Goal: Transaction & Acquisition: Purchase product/service

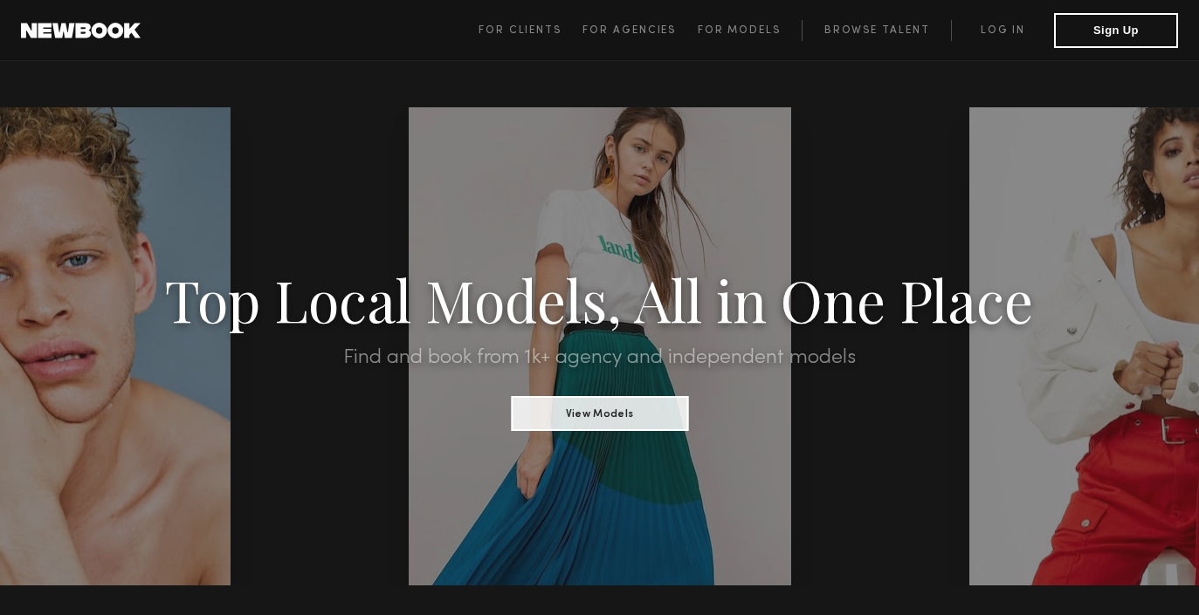
click at [978, 32] on link "Log in" at bounding box center [1002, 30] width 103 height 21
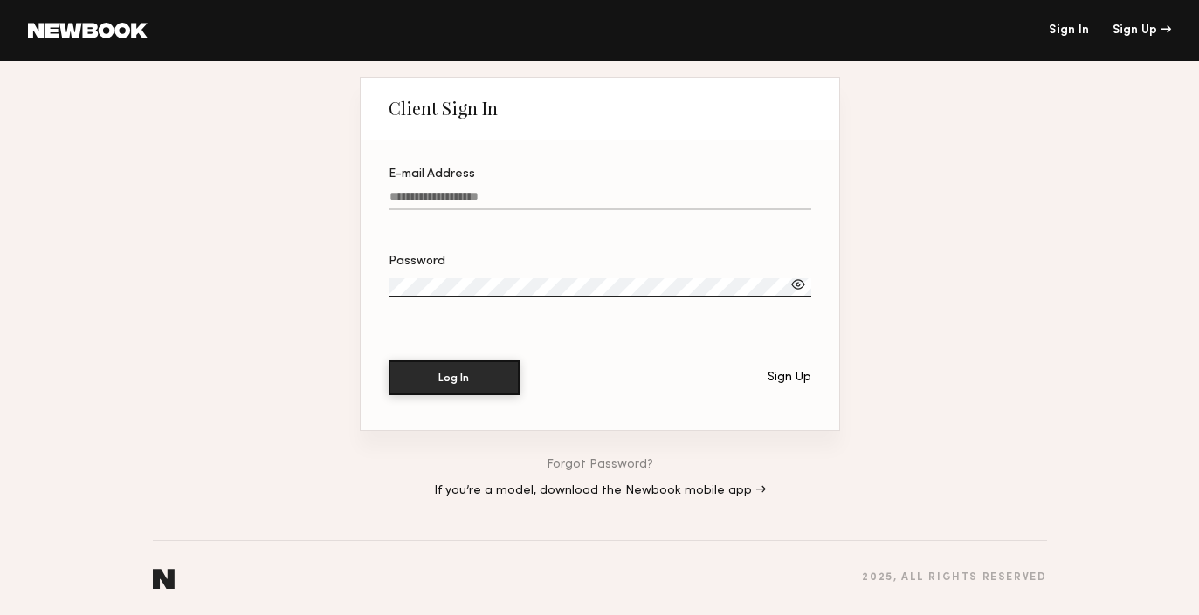
drag, startPoint x: 542, startPoint y: 191, endPoint x: 601, endPoint y: 354, distance: 172.6
click at [543, 194] on input "E-mail Address" at bounding box center [599, 200] width 423 height 20
click at [429, 195] on input "E-mail Address Required" at bounding box center [599, 200] width 423 height 20
paste input "**********"
type input "**********"
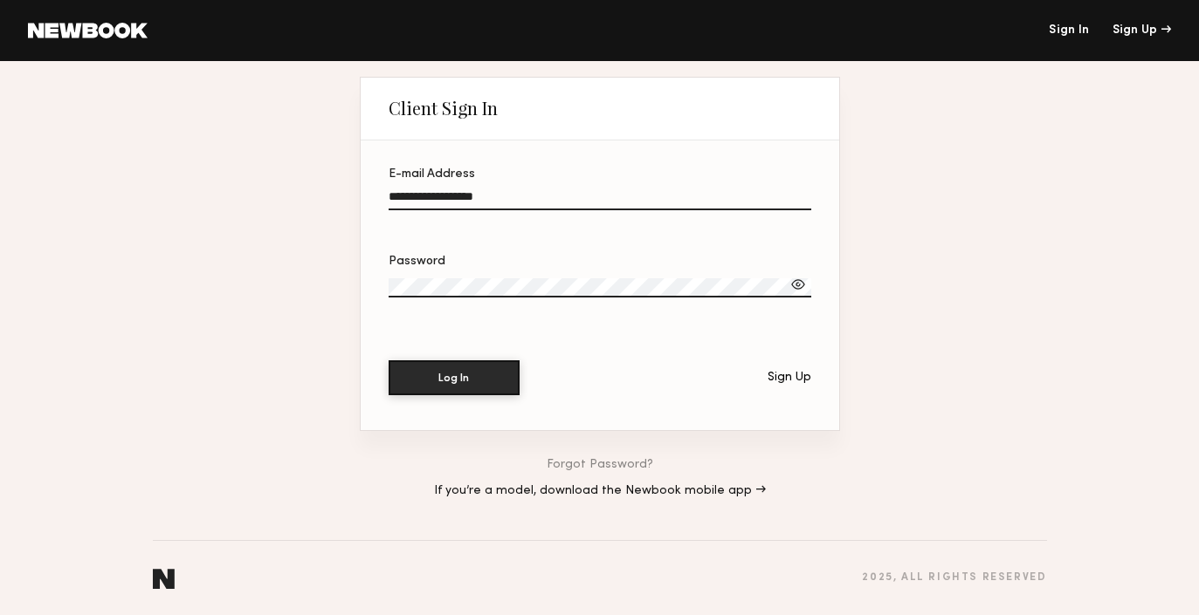
click at [388, 361] on button "Log In" at bounding box center [453, 378] width 131 height 35
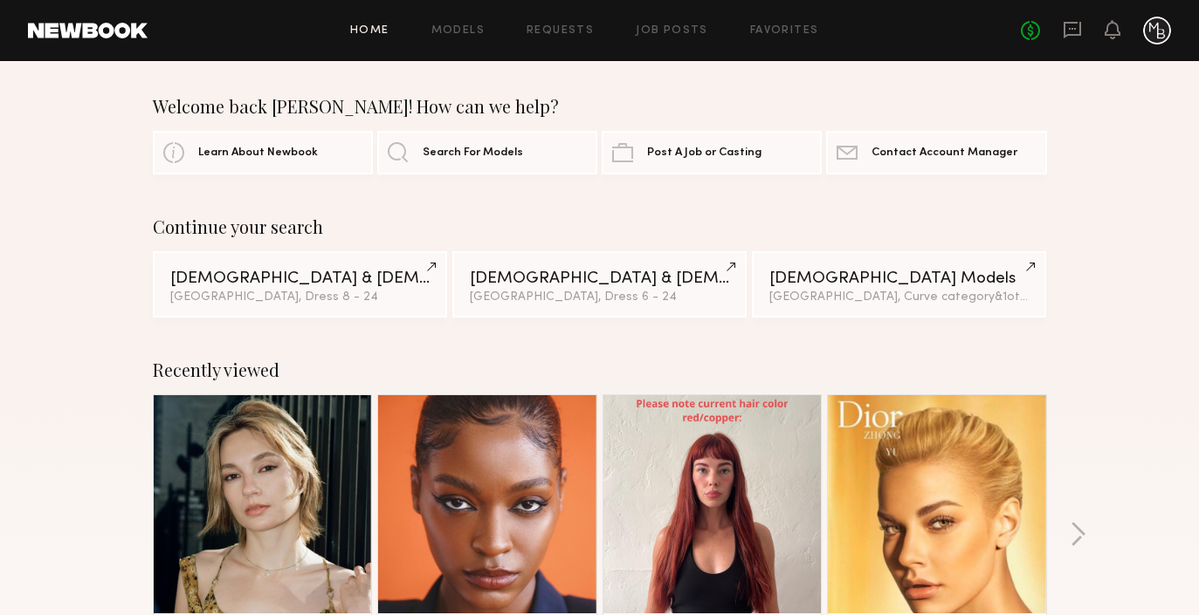
click at [381, 31] on link "Home" at bounding box center [369, 30] width 39 height 11
drag, startPoint x: 362, startPoint y: 26, endPoint x: 441, endPoint y: 28, distance: 78.6
click at [362, 26] on link "Home" at bounding box center [369, 30] width 39 height 11
click at [474, 28] on link "Models" at bounding box center [457, 30] width 53 height 11
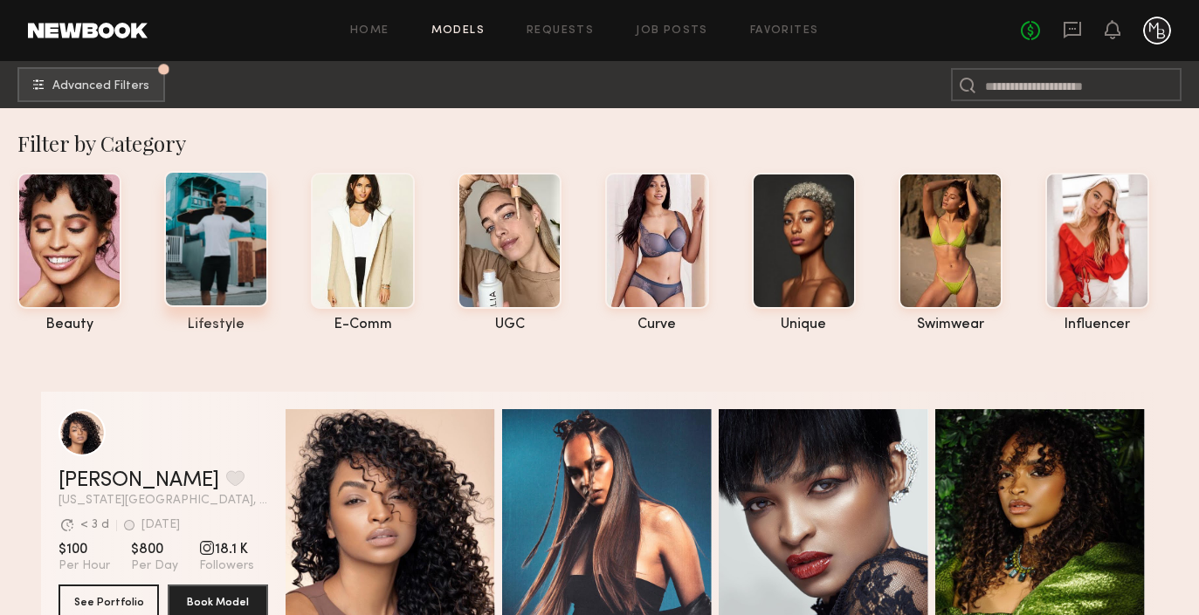
click at [217, 274] on div at bounding box center [216, 239] width 104 height 136
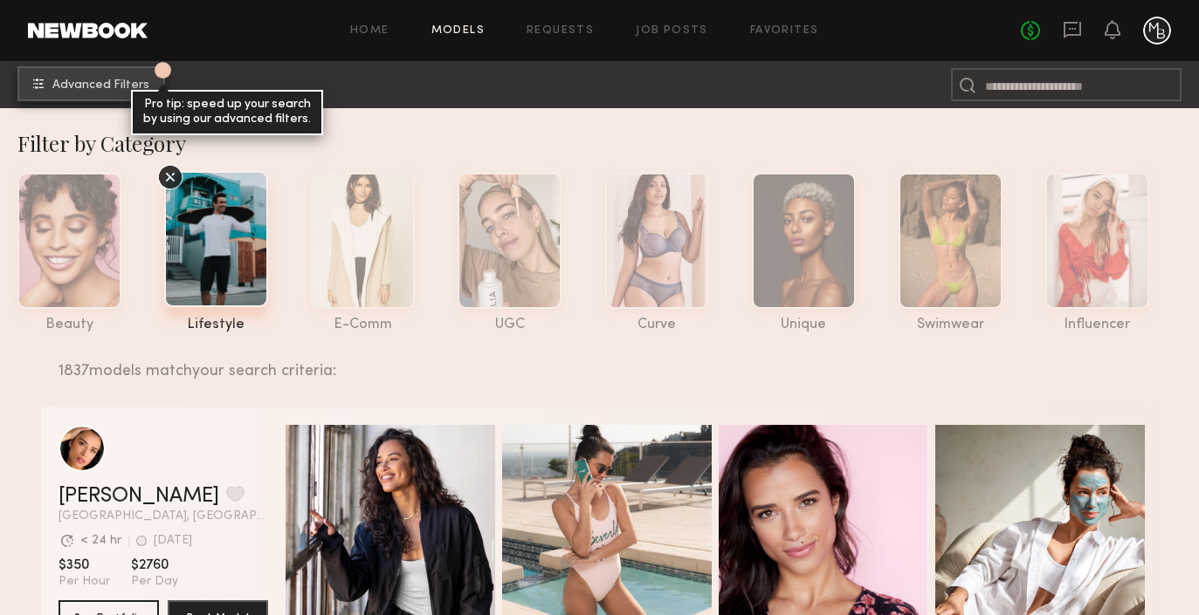
click at [65, 87] on span "Advanced Filters" at bounding box center [100, 85] width 97 height 12
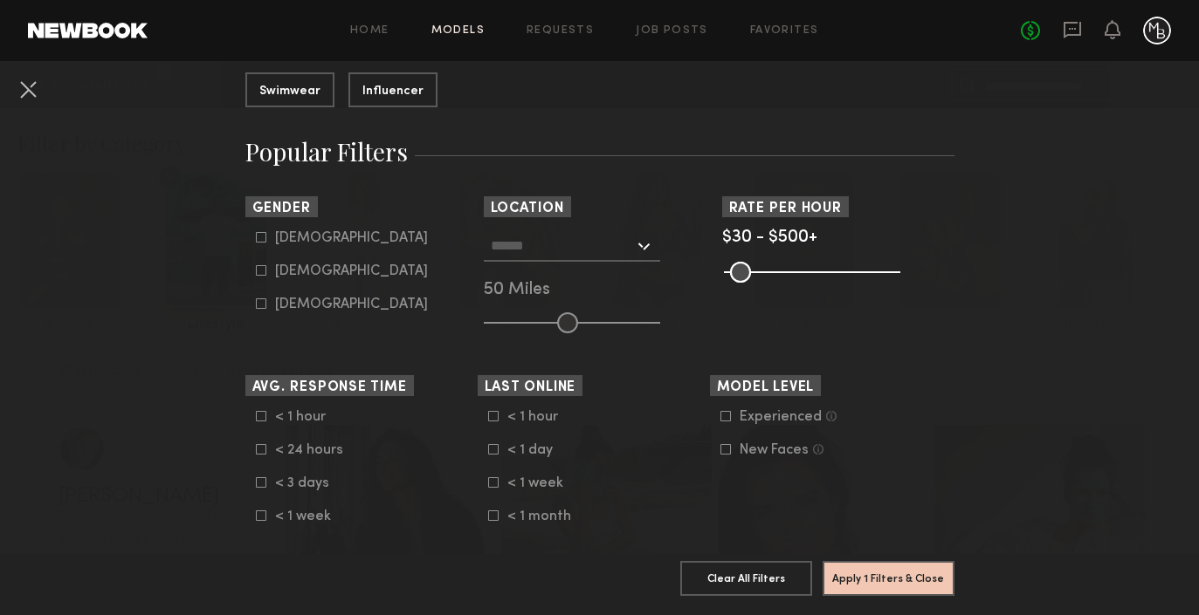
scroll to position [270, 0]
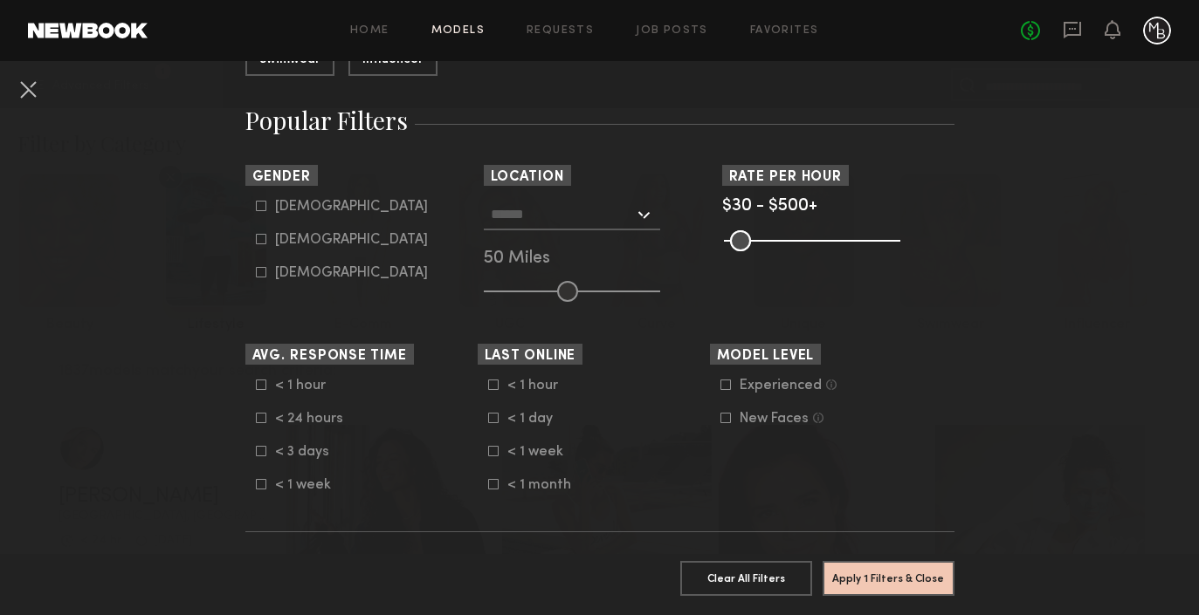
drag, startPoint x: 262, startPoint y: 244, endPoint x: 253, endPoint y: 265, distance: 23.5
click at [260, 246] on common-framework-checkbox "Female" at bounding box center [367, 240] width 222 height 16
drag, startPoint x: 260, startPoint y: 240, endPoint x: 259, endPoint y: 249, distance: 8.8
click at [260, 240] on icon at bounding box center [261, 239] width 10 height 10
click at [262, 275] on icon at bounding box center [261, 272] width 10 height 10
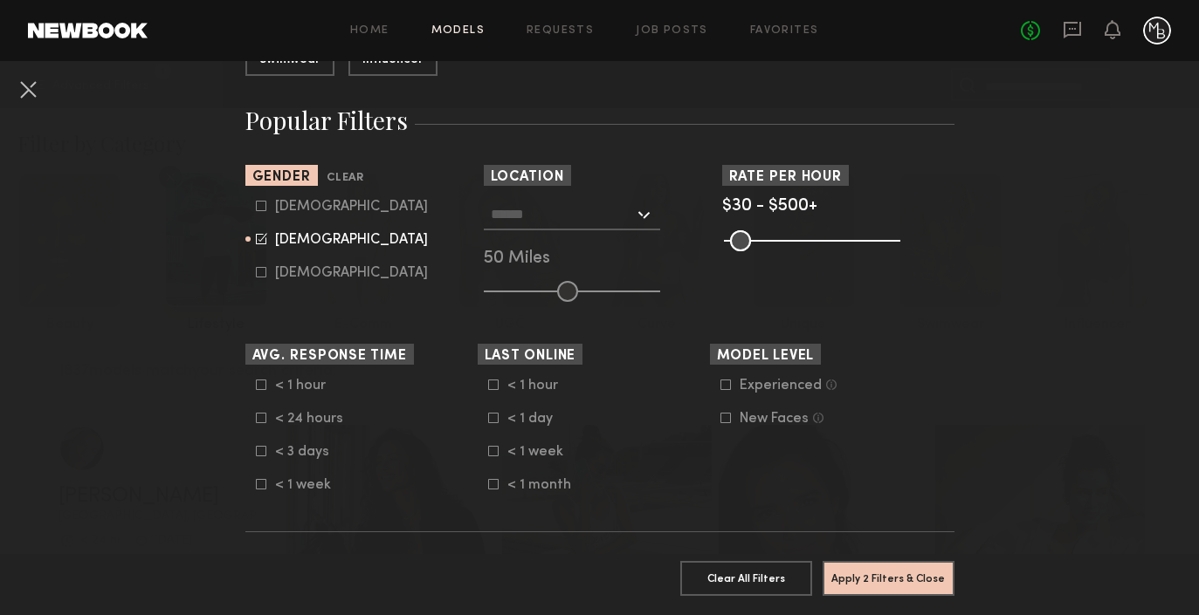
type input "**"
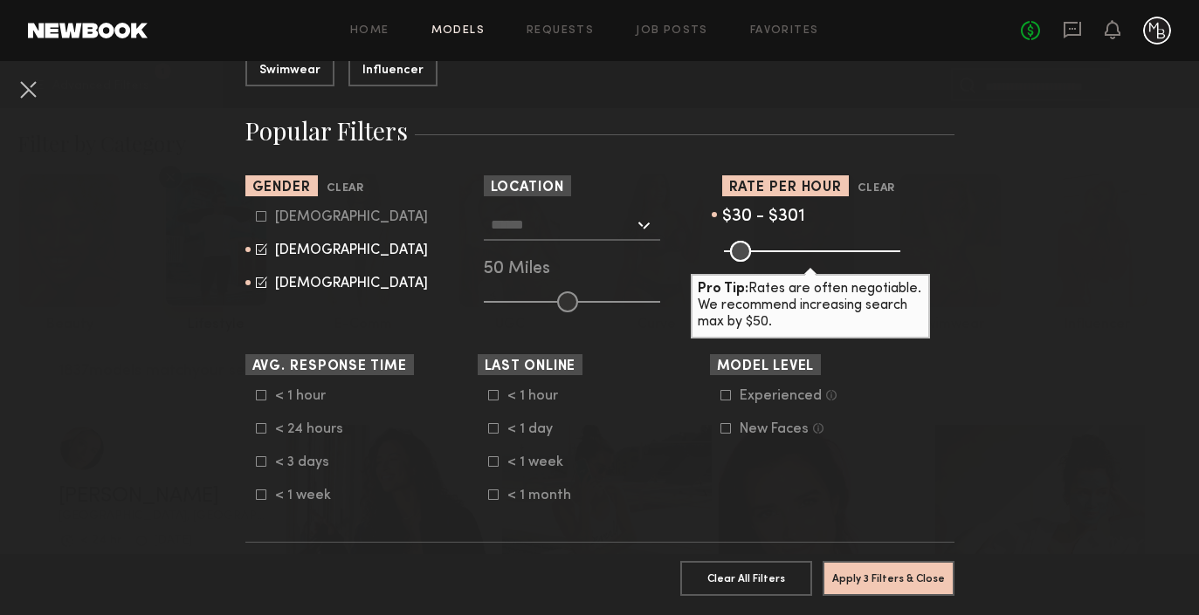
type input "***"
drag, startPoint x: 890, startPoint y: 251, endPoint x: 825, endPoint y: 249, distance: 64.6
click at [823, 249] on input "range" at bounding box center [812, 251] width 176 height 21
click at [914, 376] on nb-browse-filter "Model Level Experienced Talent we’ve deemed to have ample paid, professional mo…" at bounding box center [826, 395] width 232 height 83
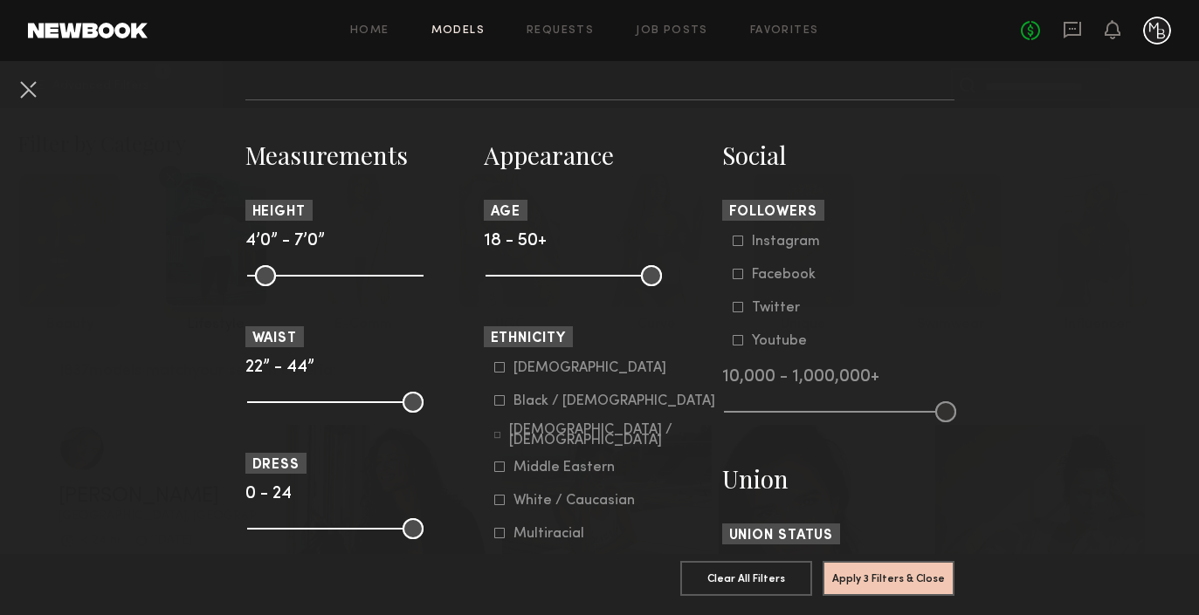
scroll to position [699, 0]
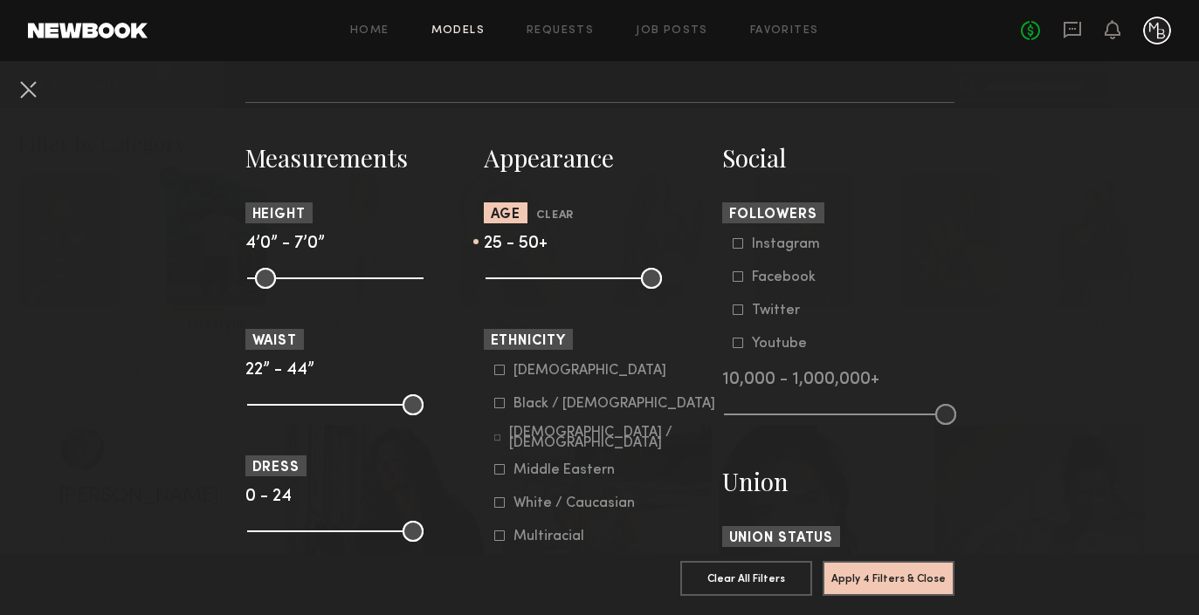
type input "**"
drag, startPoint x: 499, startPoint y: 282, endPoint x: 540, endPoint y: 280, distance: 40.2
click at [529, 281] on input "range" at bounding box center [573, 278] width 176 height 21
type input "**"
drag, startPoint x: 645, startPoint y: 283, endPoint x: 626, endPoint y: 285, distance: 19.3
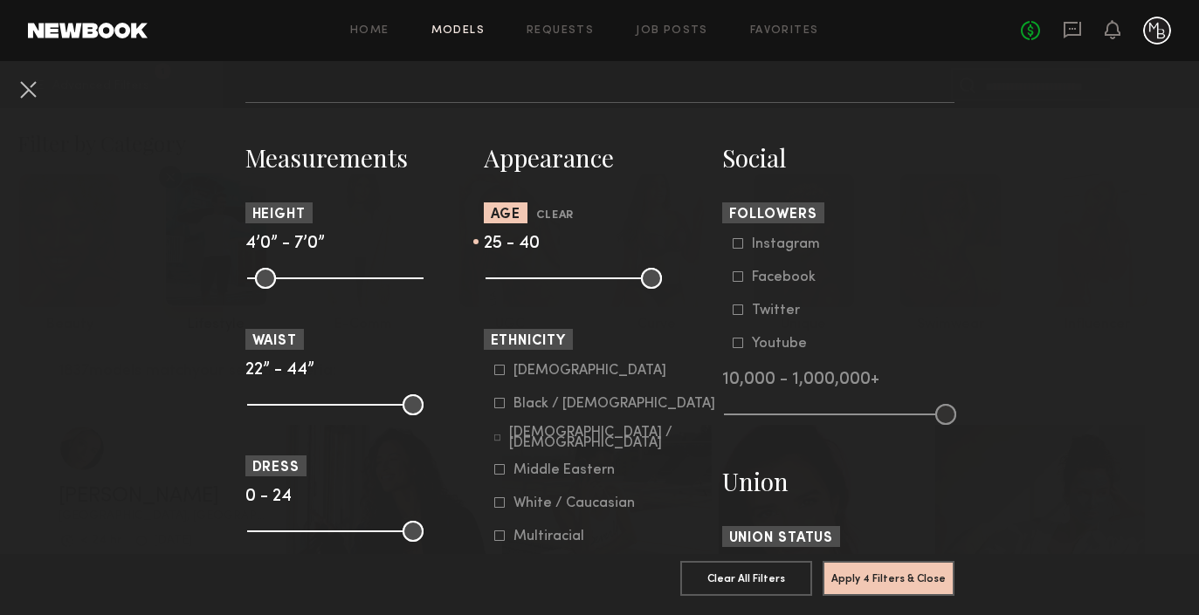
click at [602, 286] on input "range" at bounding box center [573, 278] width 176 height 21
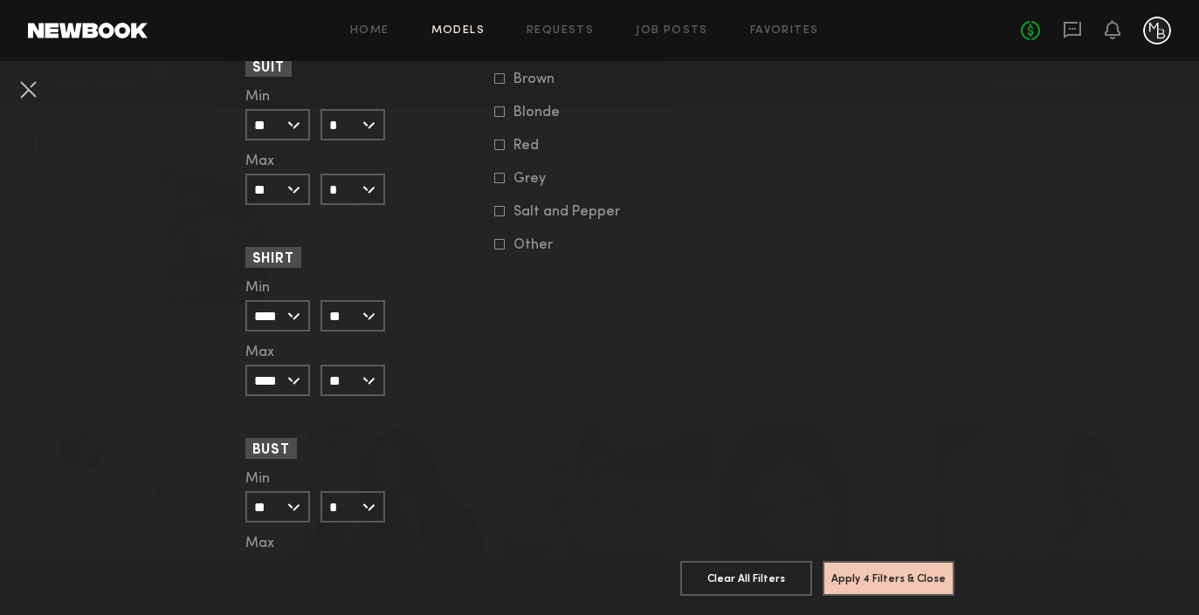
scroll to position [1696, 0]
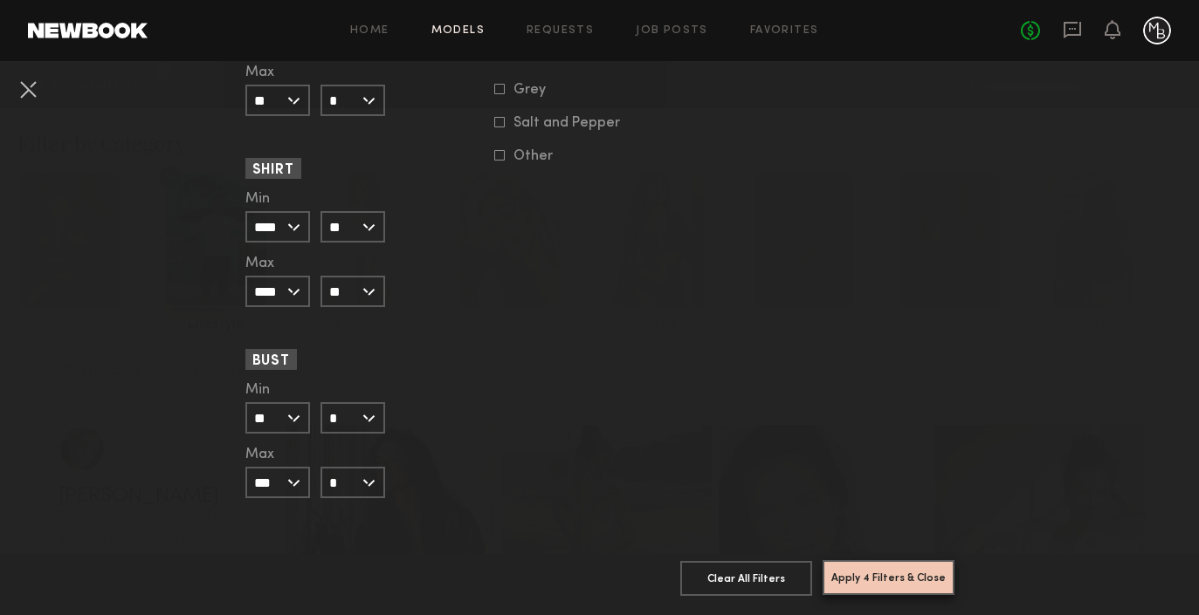
click at [904, 580] on button "Apply 4 Filters & Close" at bounding box center [888, 577] width 132 height 35
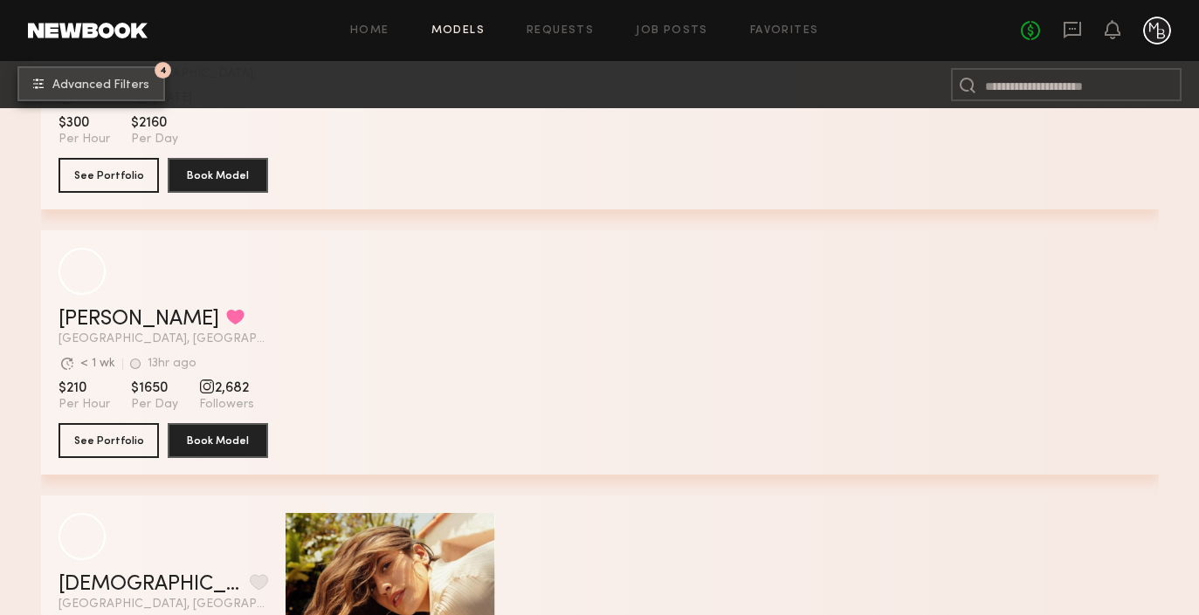
scroll to position [709, 0]
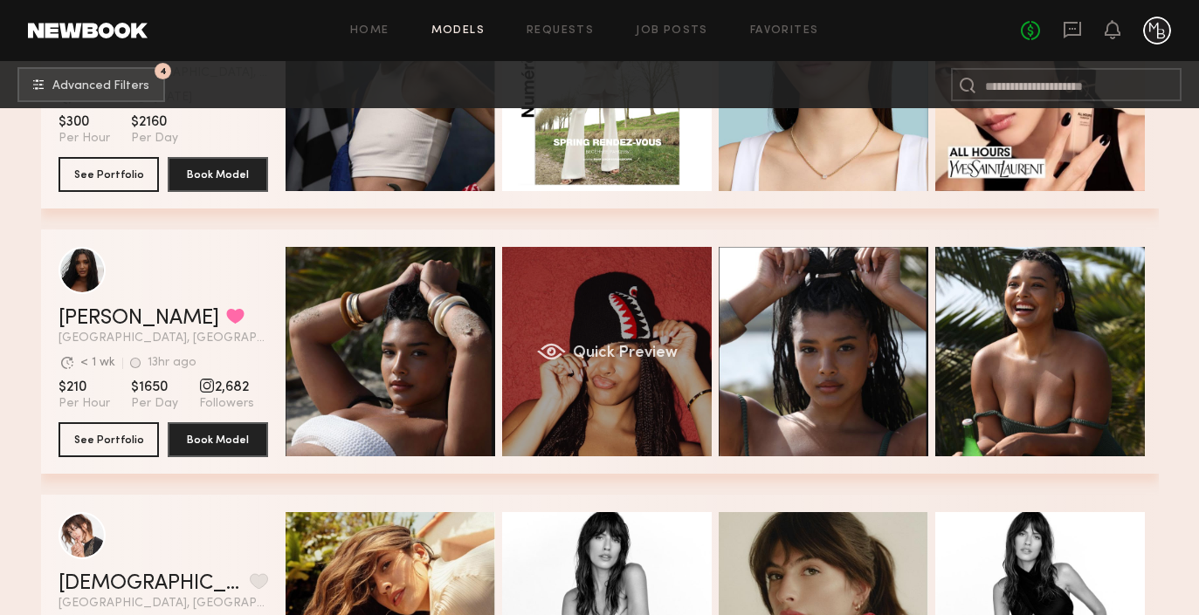
click at [615, 354] on span "Quick Preview" at bounding box center [624, 354] width 105 height 16
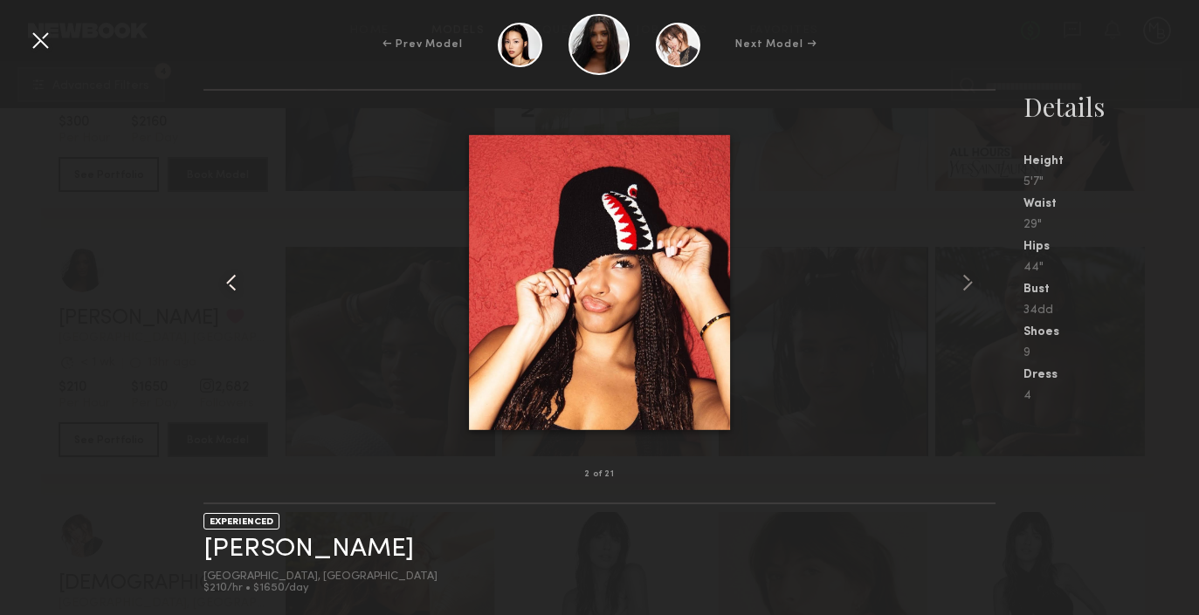
click at [236, 287] on common-icon at bounding box center [231, 283] width 28 height 28
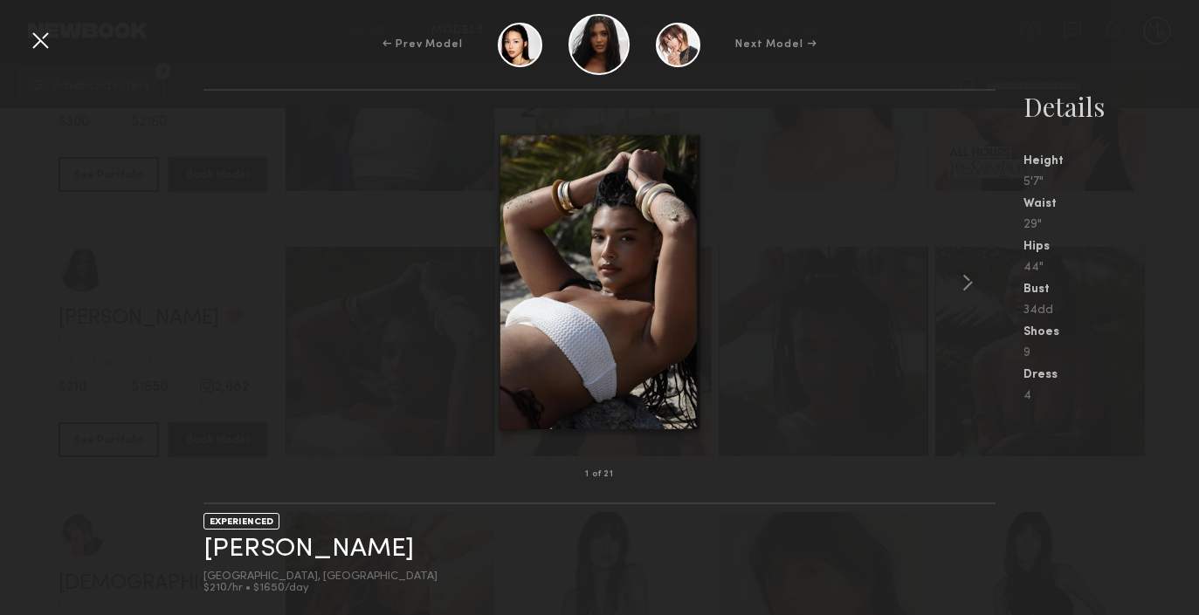
click at [236, 287] on div at bounding box center [598, 283] width 791 height 328
click at [964, 284] on common-icon at bounding box center [967, 283] width 28 height 28
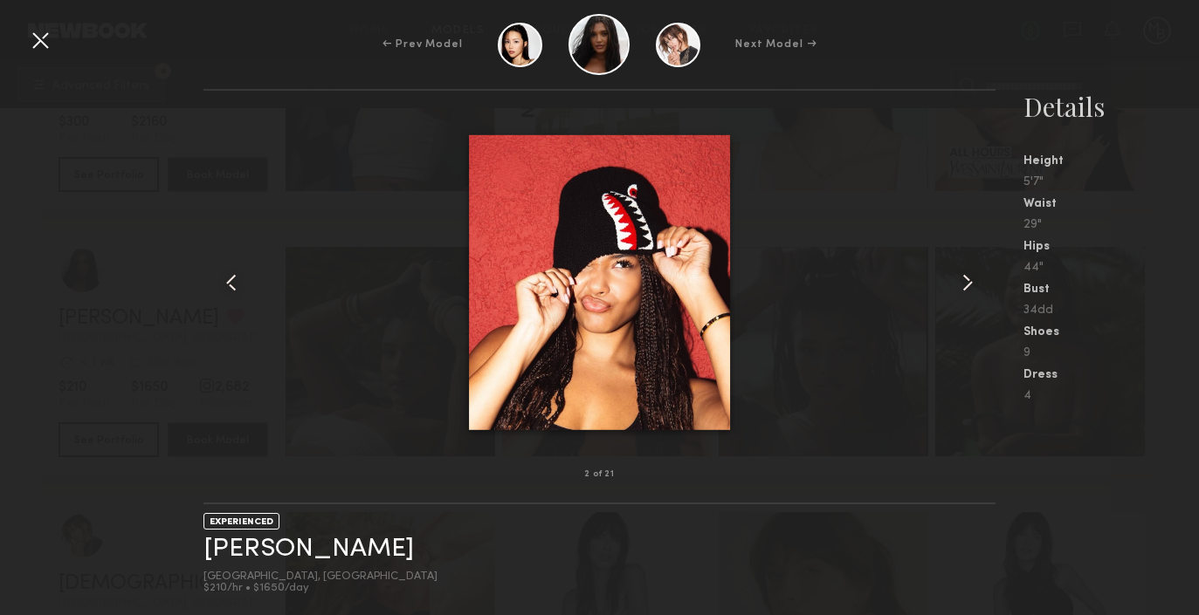
click at [964, 284] on common-icon at bounding box center [967, 283] width 28 height 28
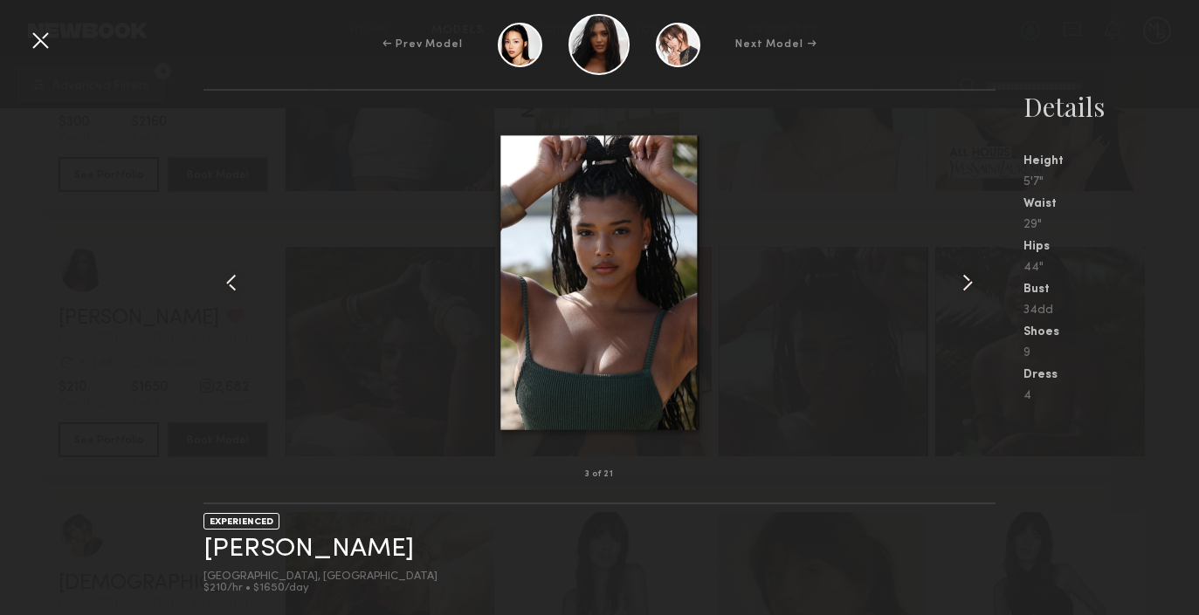
click at [964, 284] on common-icon at bounding box center [967, 283] width 28 height 28
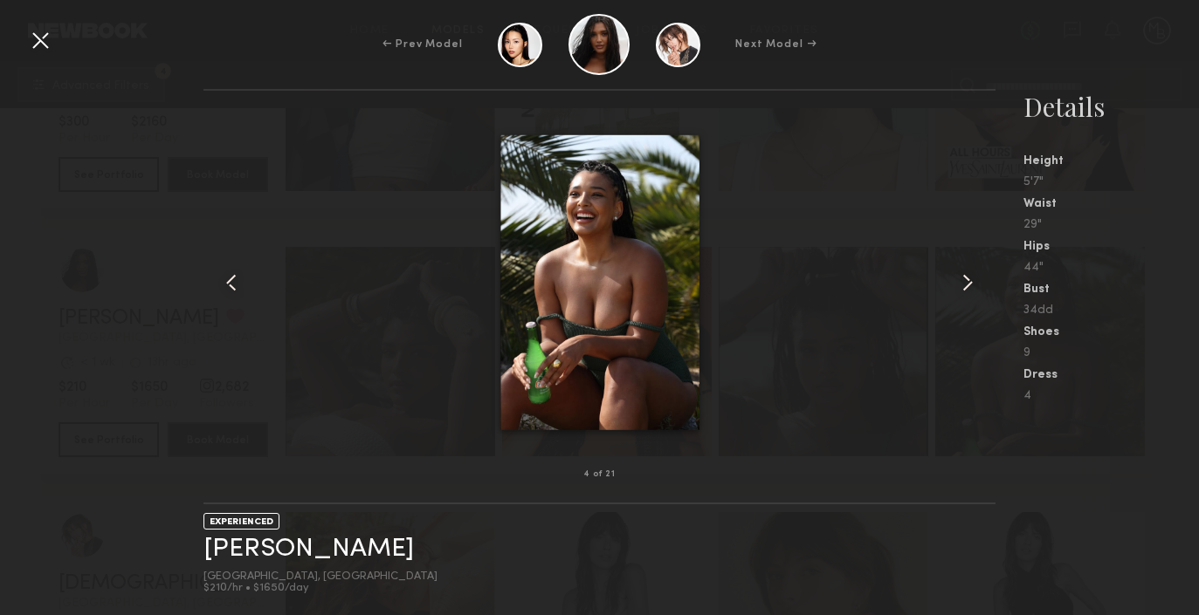
click at [964, 284] on common-icon at bounding box center [967, 283] width 28 height 28
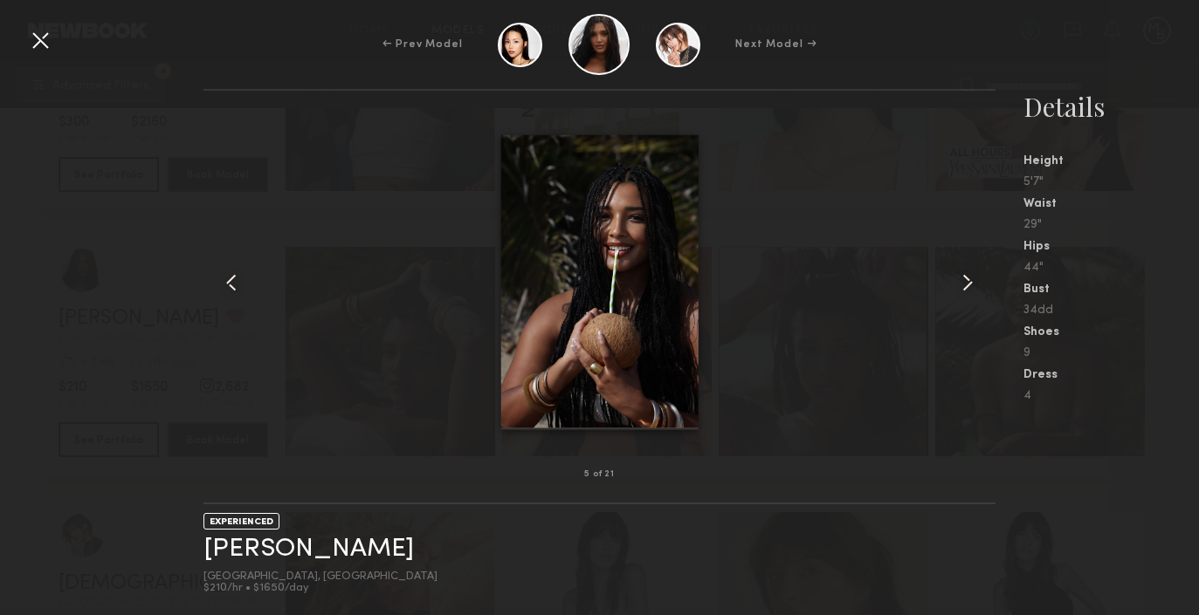
click at [964, 284] on common-icon at bounding box center [967, 283] width 28 height 28
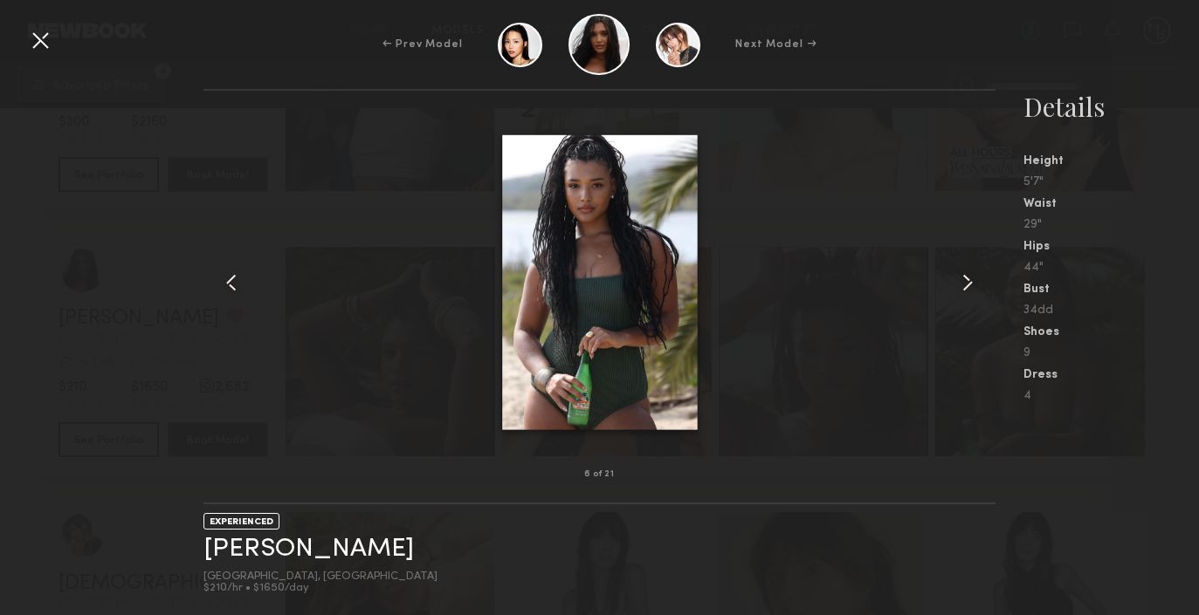
click at [964, 284] on common-icon at bounding box center [967, 283] width 28 height 28
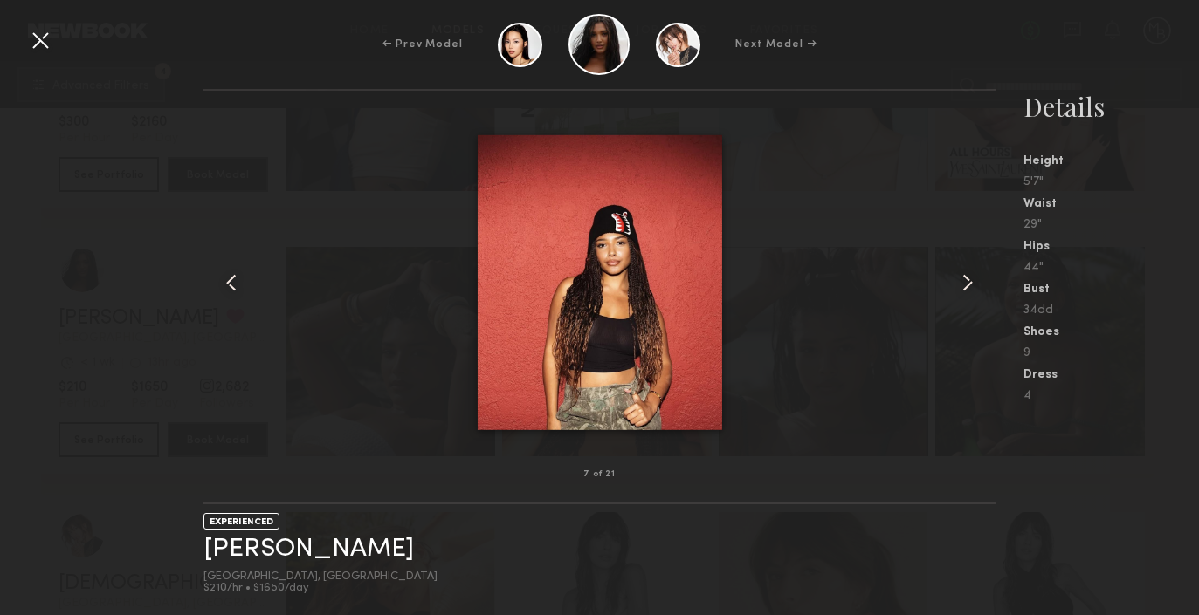
click at [964, 284] on common-icon at bounding box center [967, 283] width 28 height 28
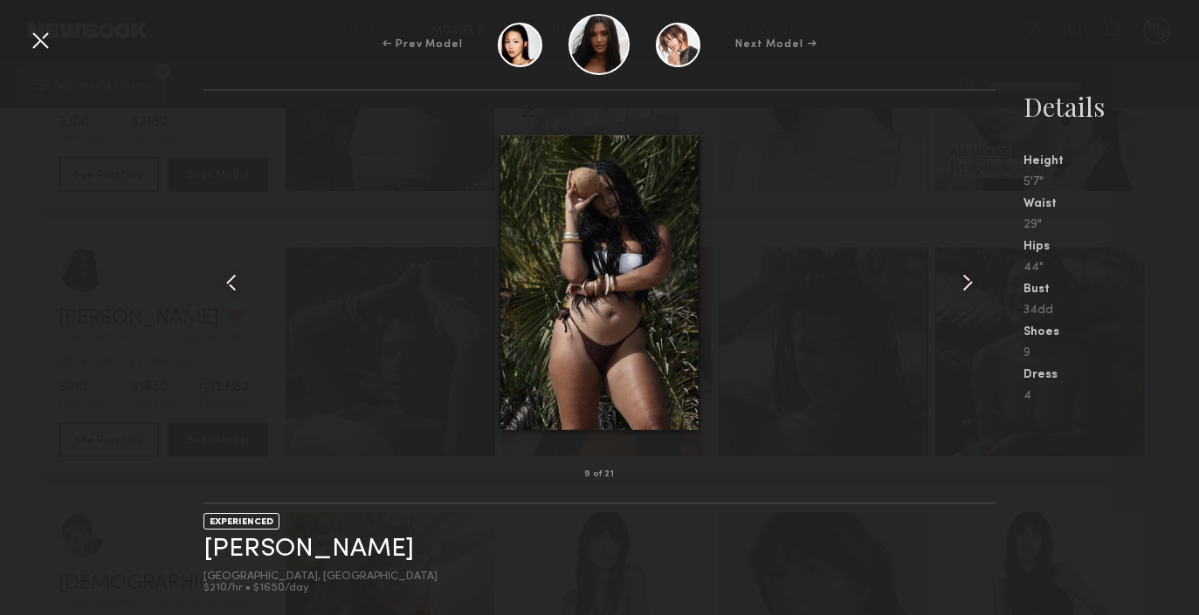
click at [964, 284] on common-icon at bounding box center [967, 283] width 28 height 28
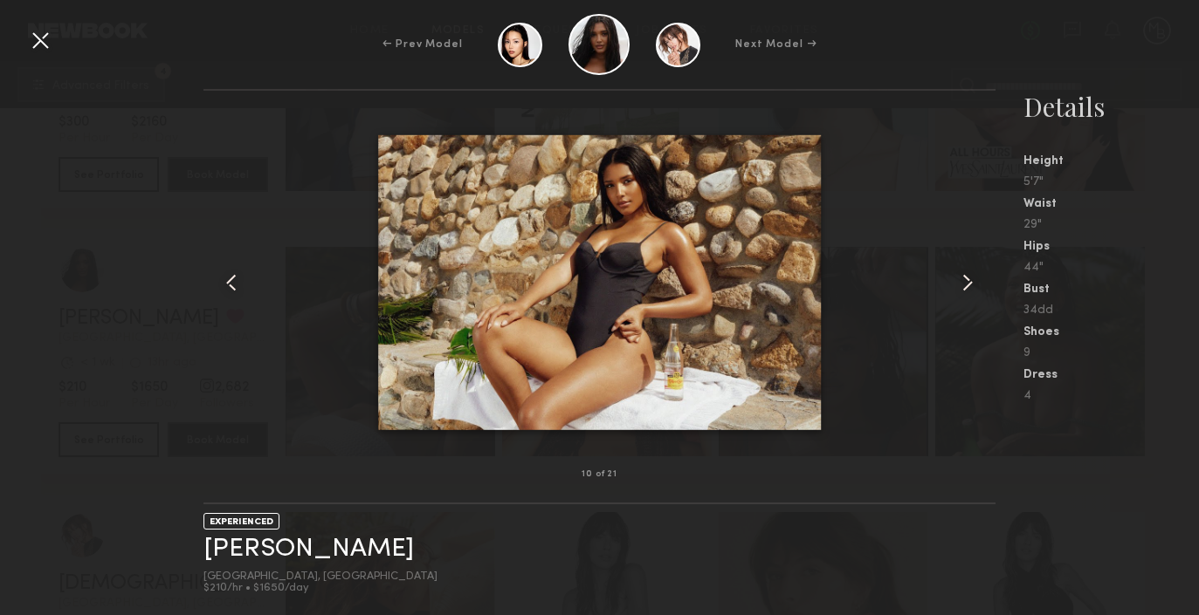
drag, startPoint x: 36, startPoint y: 40, endPoint x: 52, endPoint y: 66, distance: 30.5
click at [36, 40] on div at bounding box center [40, 40] width 28 height 28
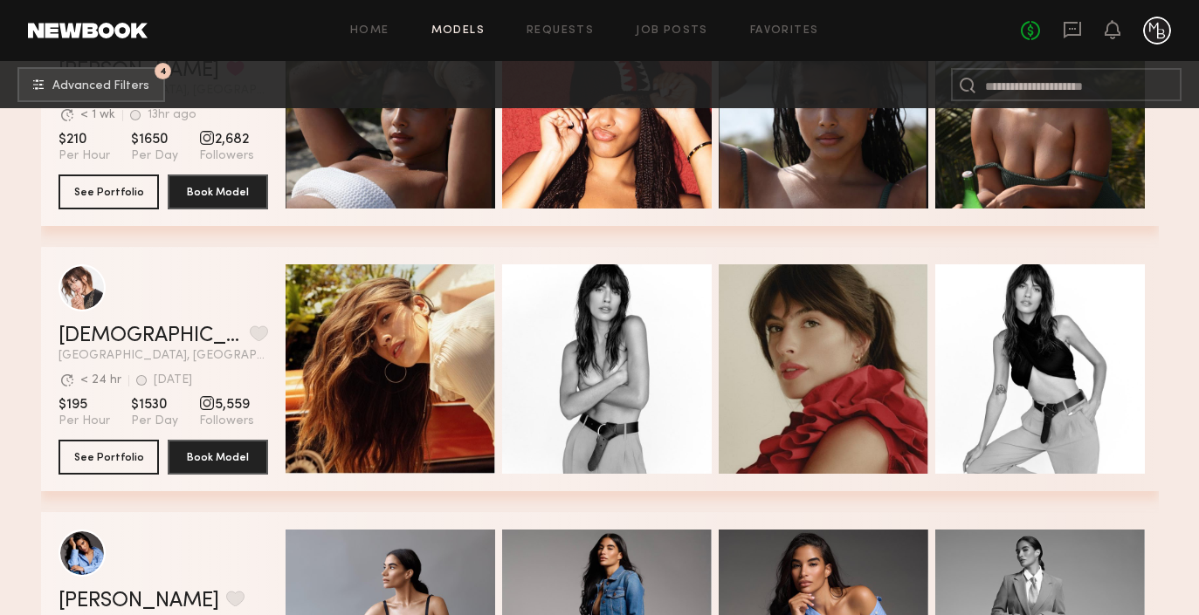
scroll to position [959, 0]
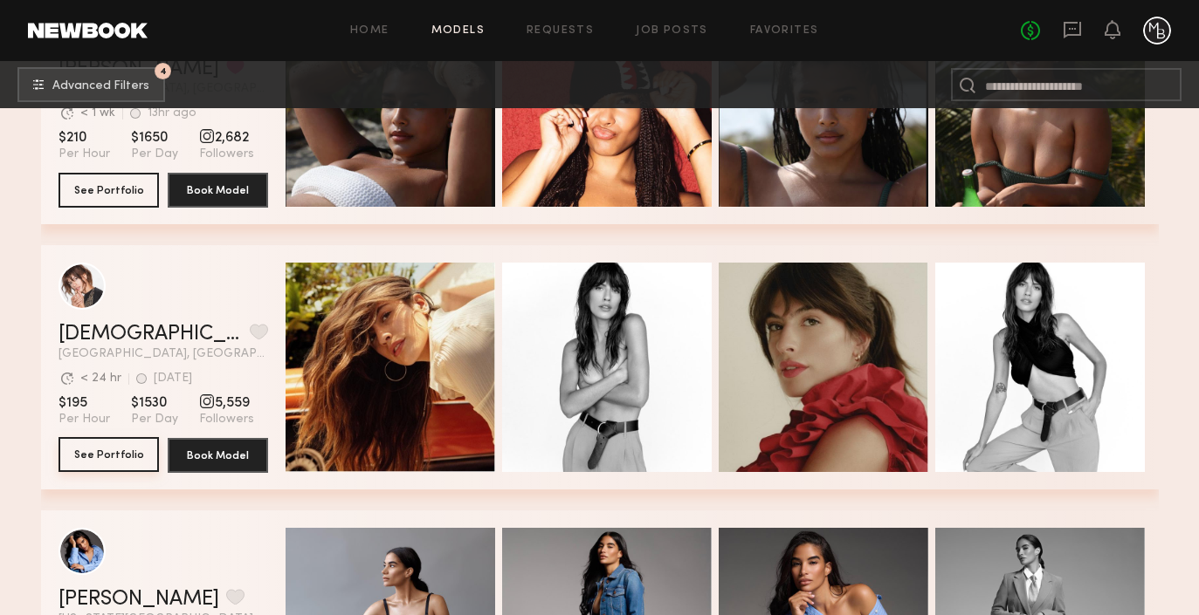
click at [129, 456] on button "See Portfolio" at bounding box center [108, 454] width 100 height 35
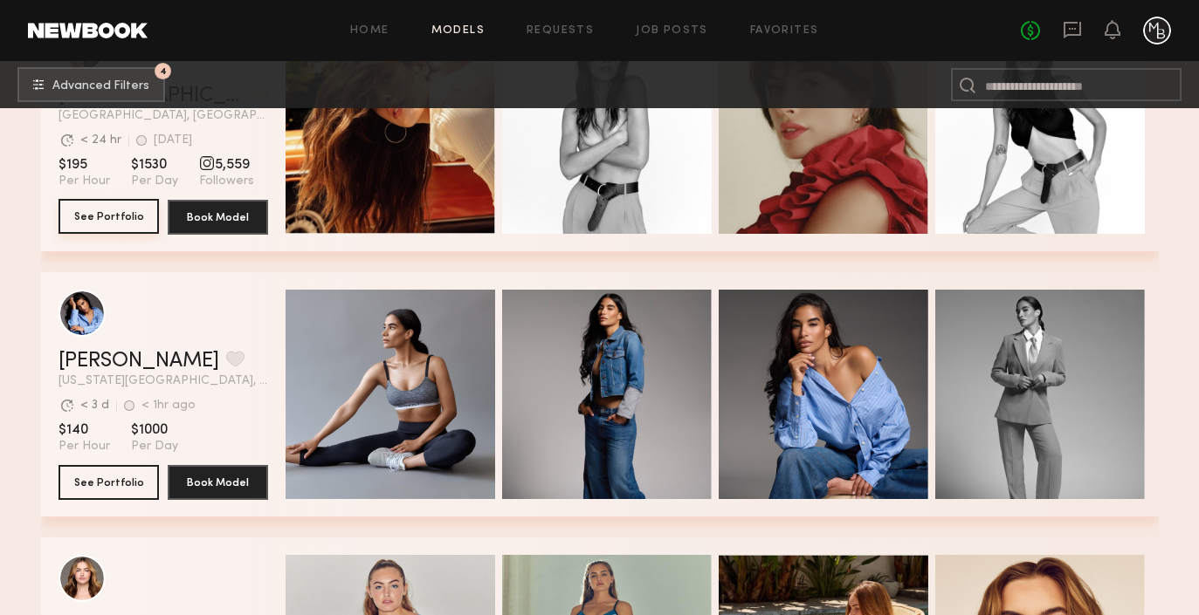
scroll to position [1213, 0]
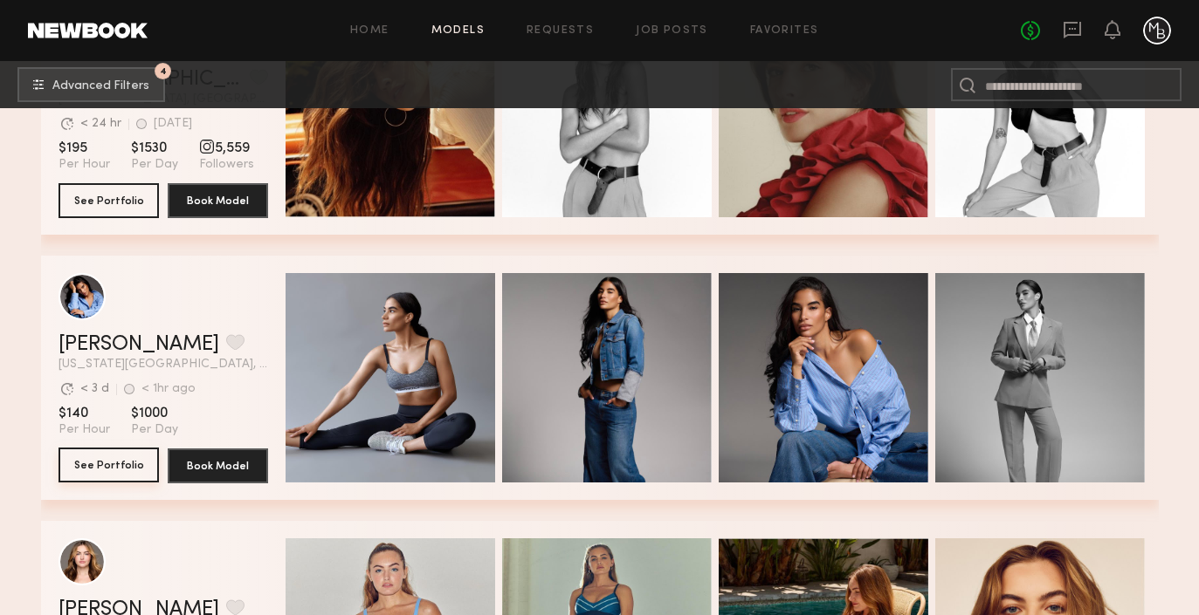
click at [86, 463] on button "See Portfolio" at bounding box center [108, 465] width 100 height 35
click at [59, 83] on span "Advanced Filters" at bounding box center [100, 85] width 97 height 12
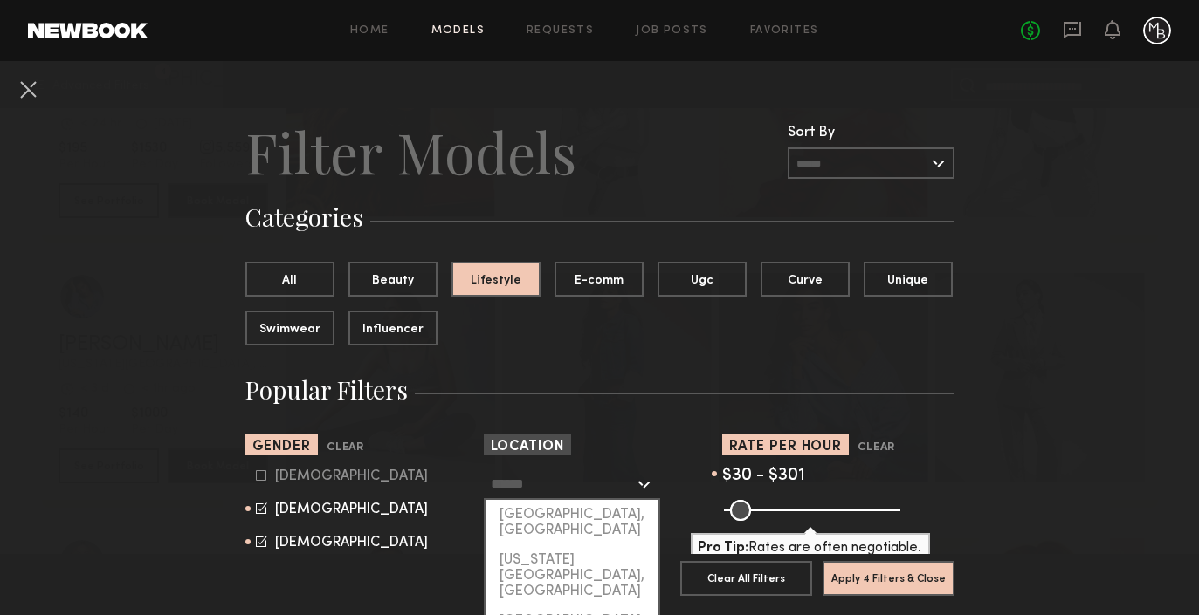
click at [588, 487] on input "text" at bounding box center [562, 484] width 143 height 30
click at [585, 509] on div "Los Angeles, CA" at bounding box center [571, 522] width 173 height 45
type input "**********"
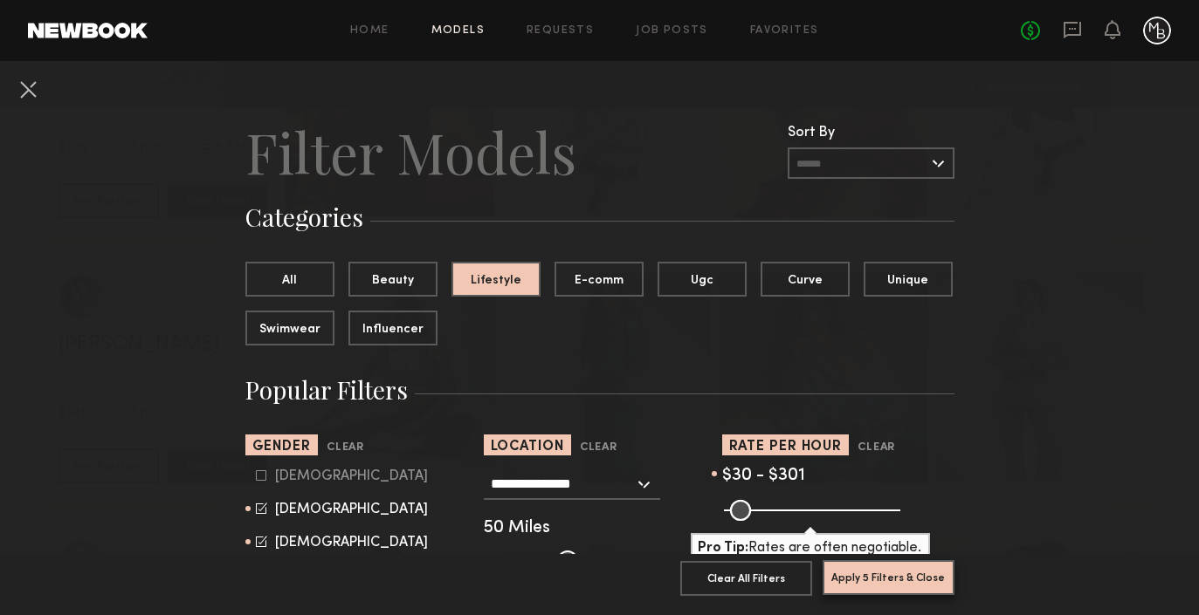
click at [926, 571] on button "Apply 5 Filters & Close" at bounding box center [888, 577] width 132 height 35
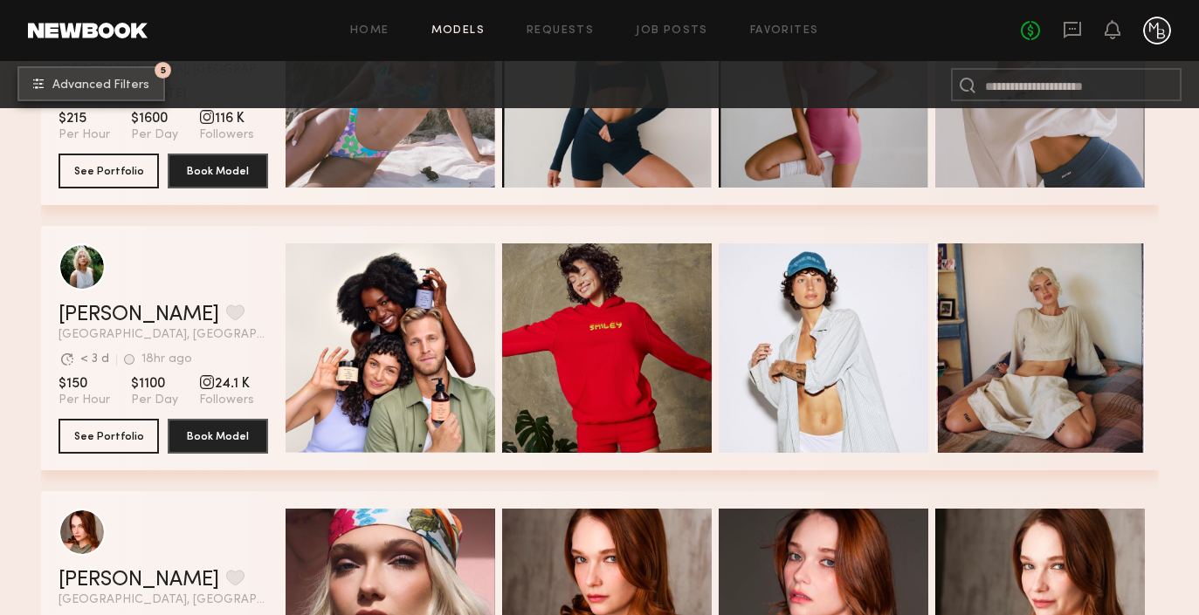
scroll to position [2041, 0]
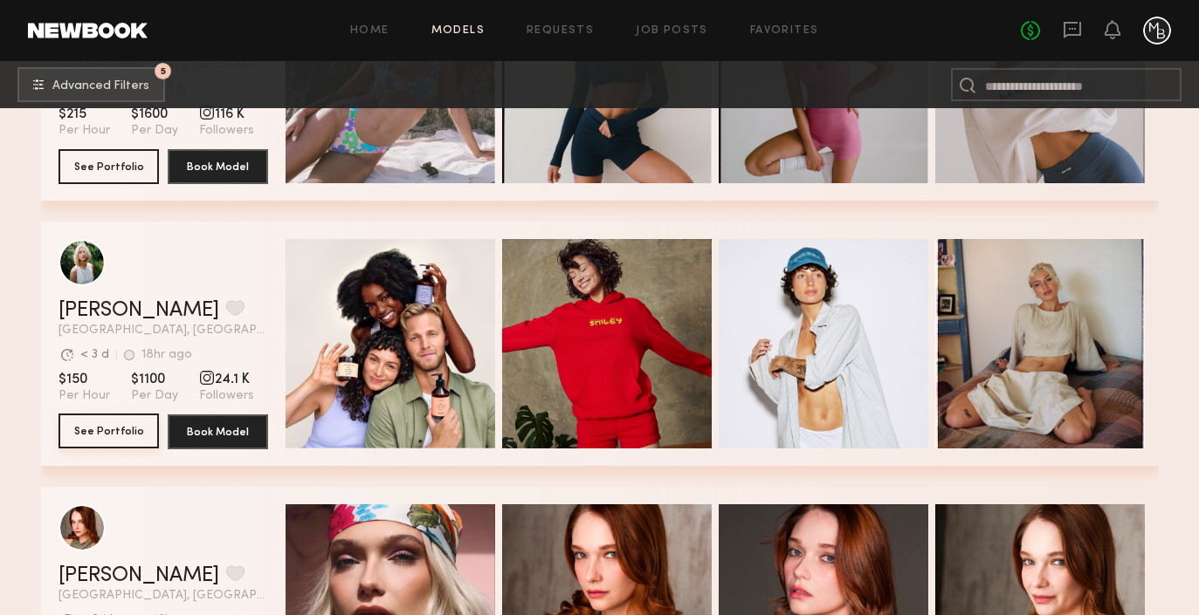
click at [97, 430] on button "See Portfolio" at bounding box center [108, 431] width 100 height 35
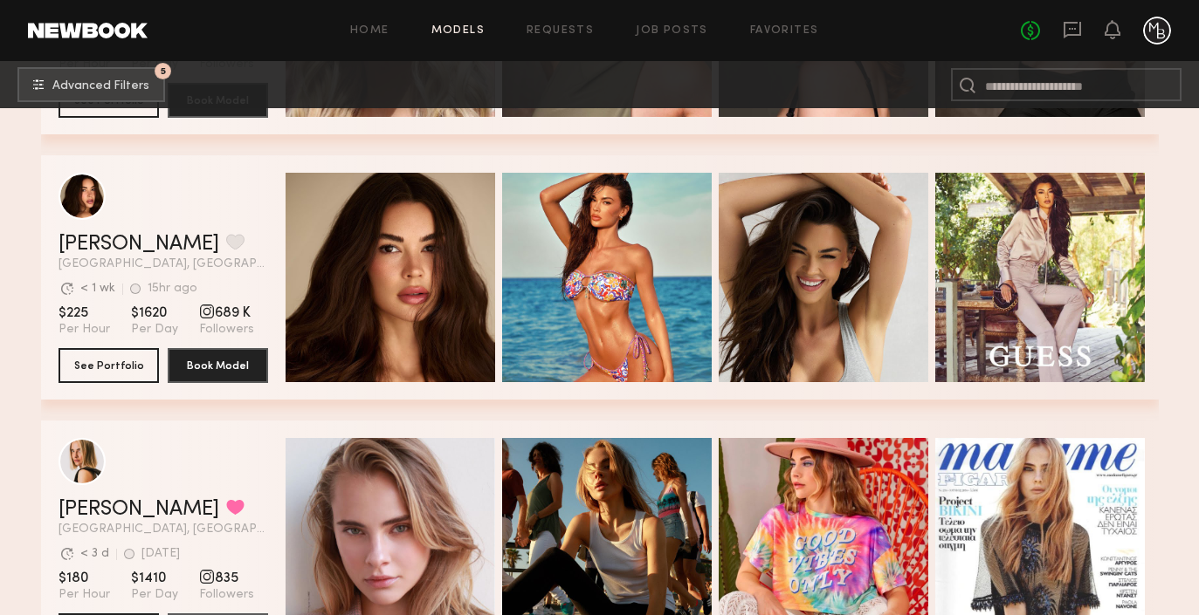
scroll to position [2722, 0]
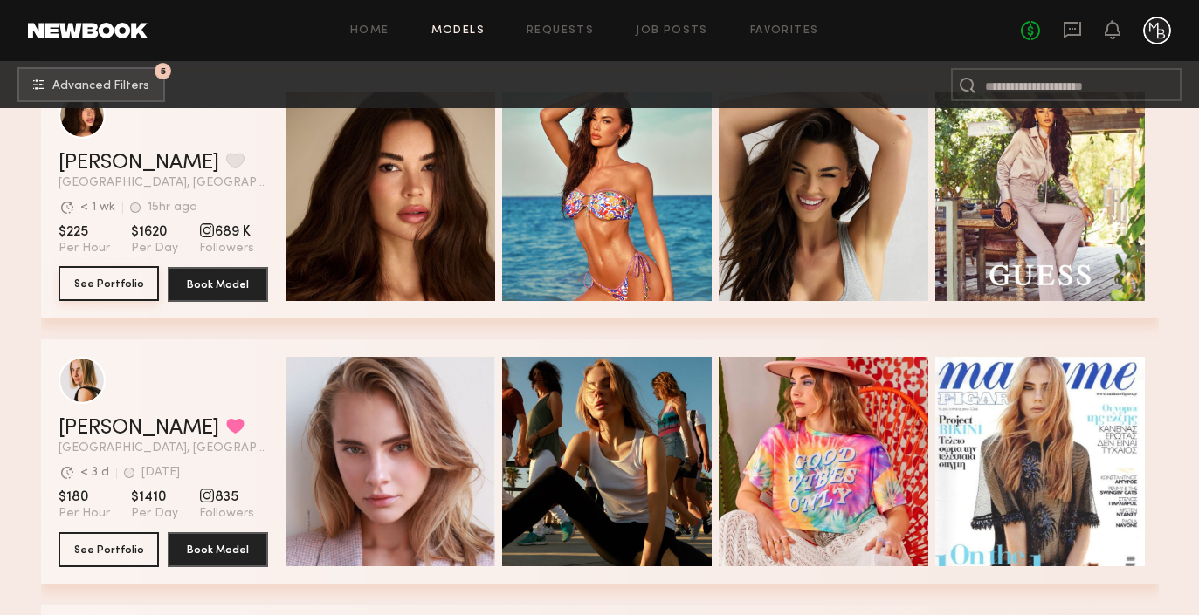
click at [102, 289] on button "See Portfolio" at bounding box center [108, 283] width 100 height 35
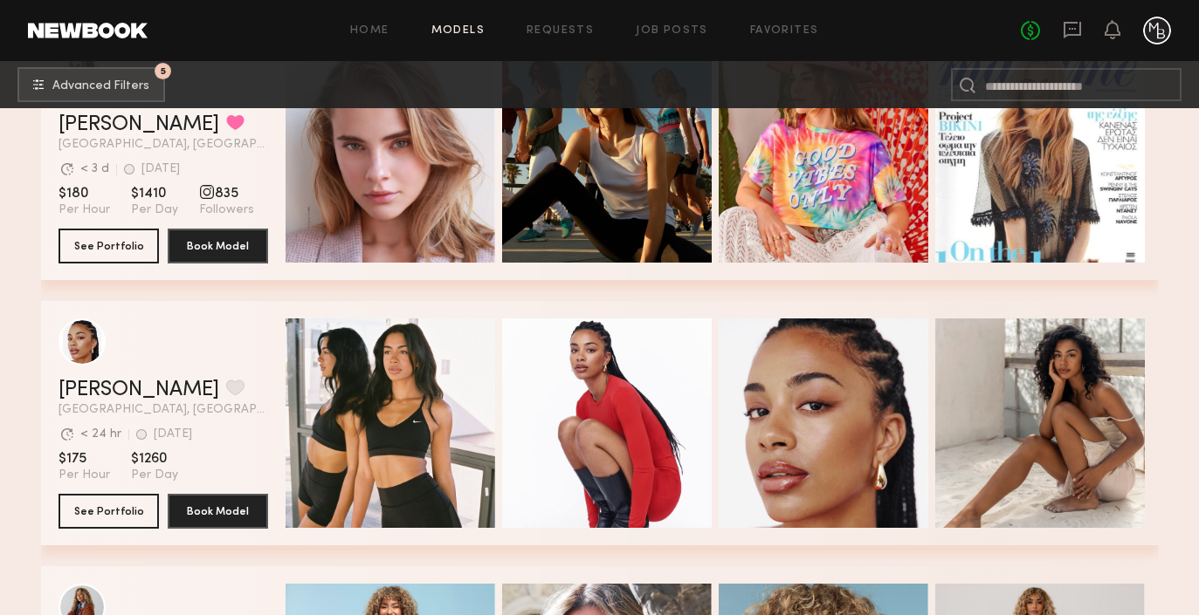
scroll to position [3083, 0]
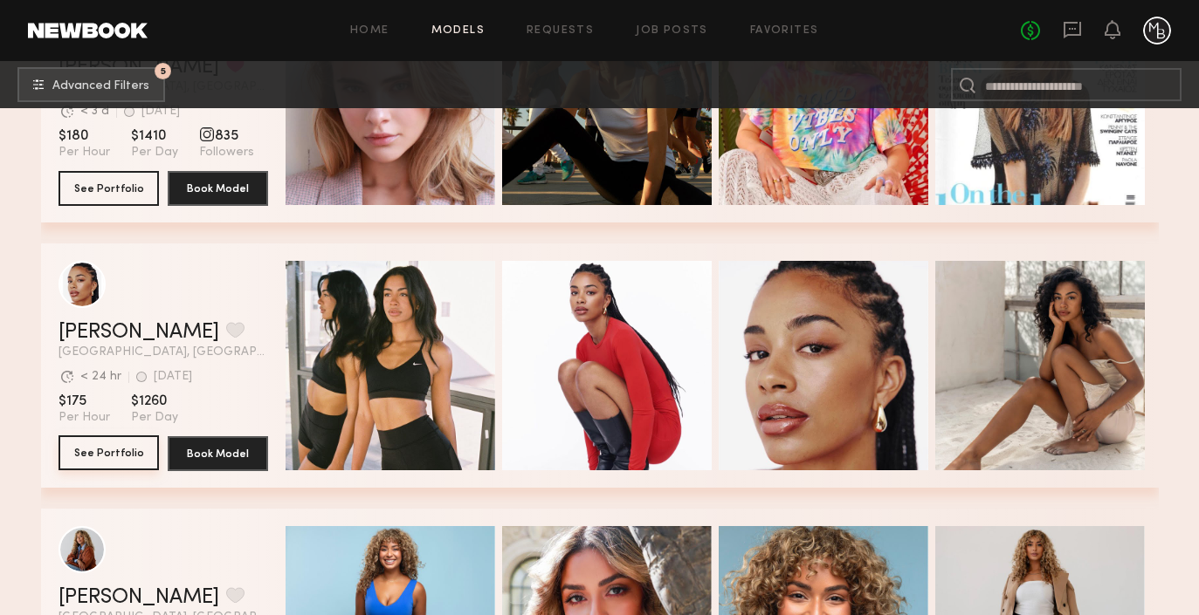
click at [96, 452] on button "See Portfolio" at bounding box center [108, 453] width 100 height 35
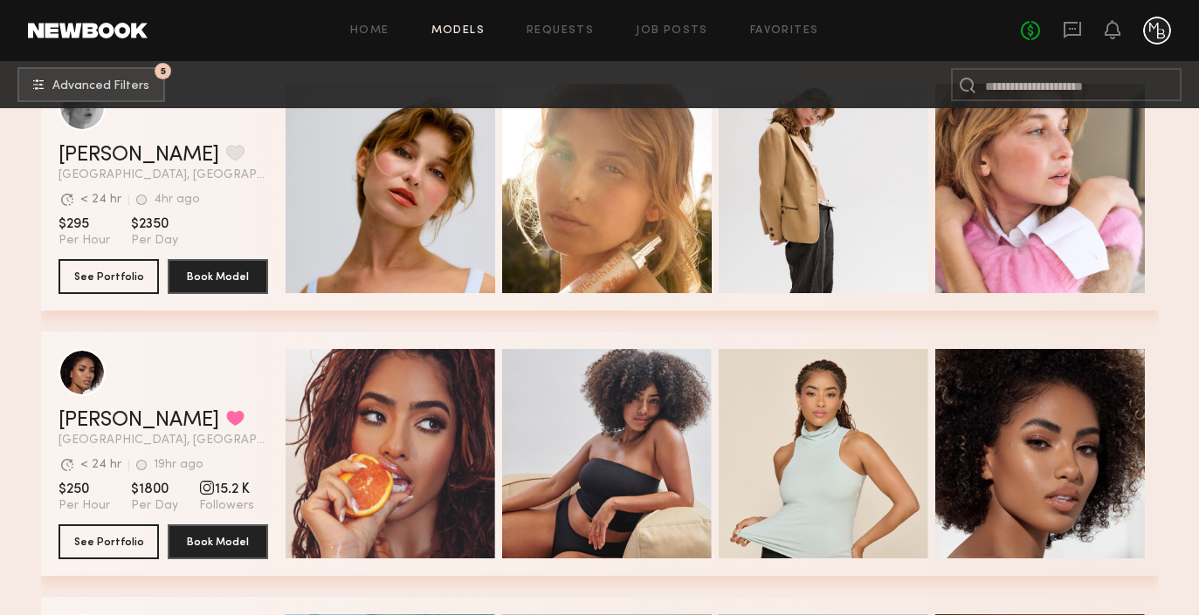
scroll to position [4082, 0]
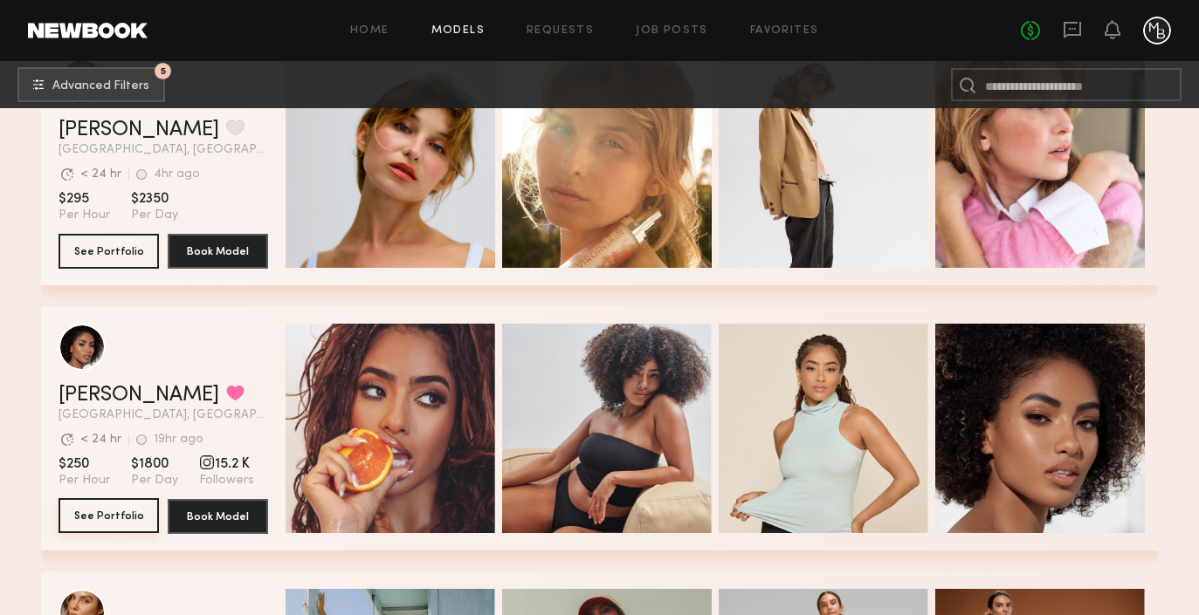
click at [115, 512] on button "See Portfolio" at bounding box center [108, 515] width 100 height 35
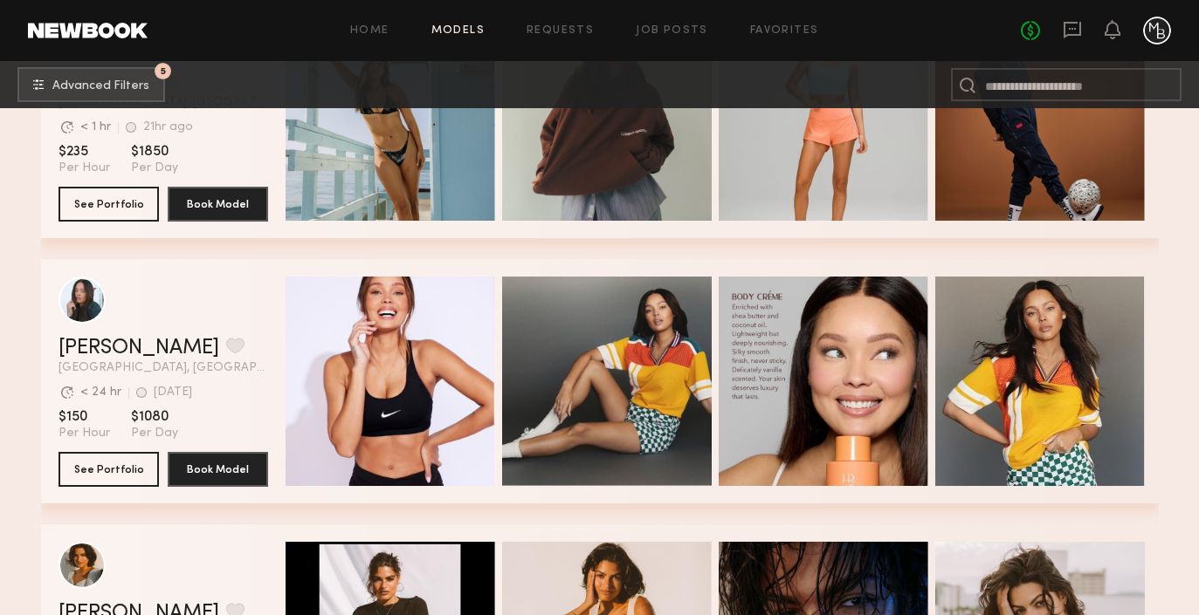
scroll to position [4664, 0]
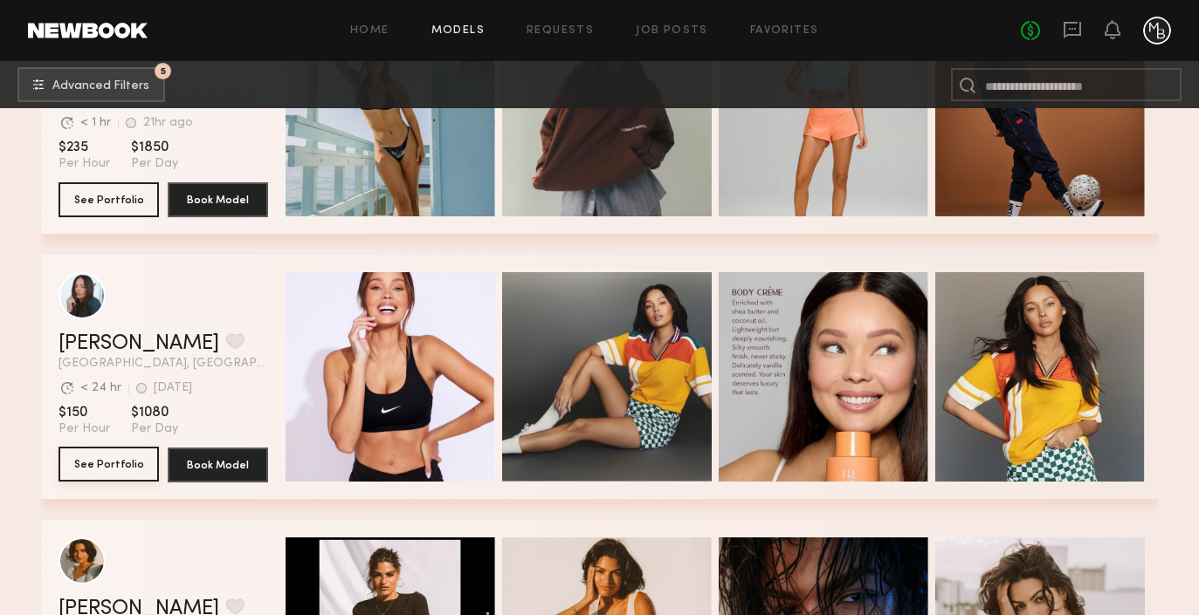
click at [115, 459] on button "See Portfolio" at bounding box center [108, 464] width 100 height 35
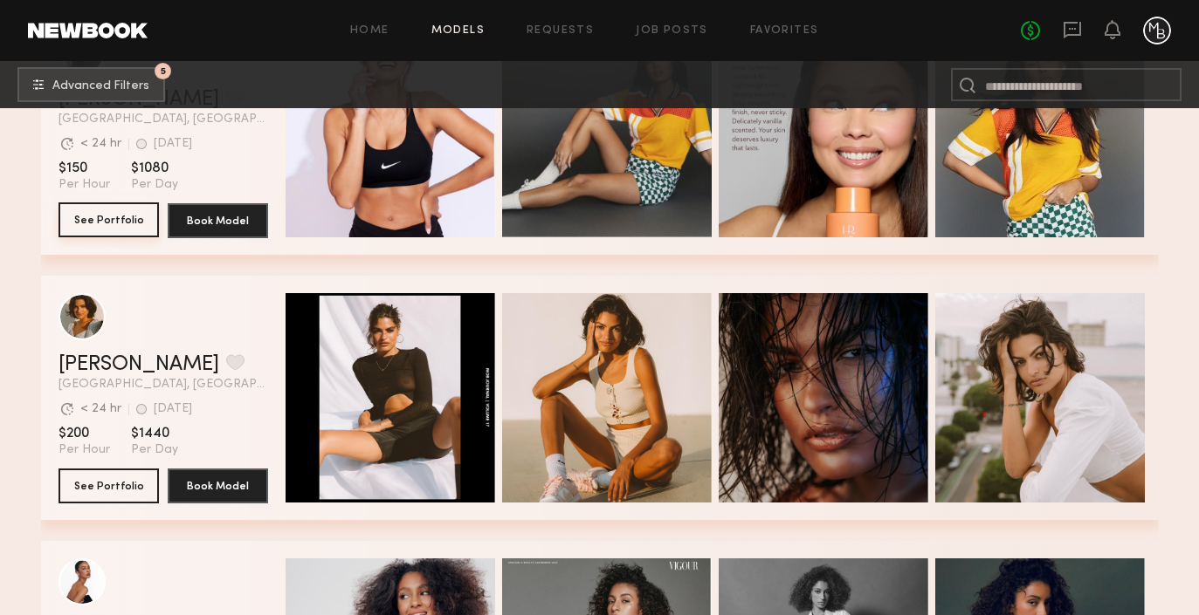
scroll to position [4913, 0]
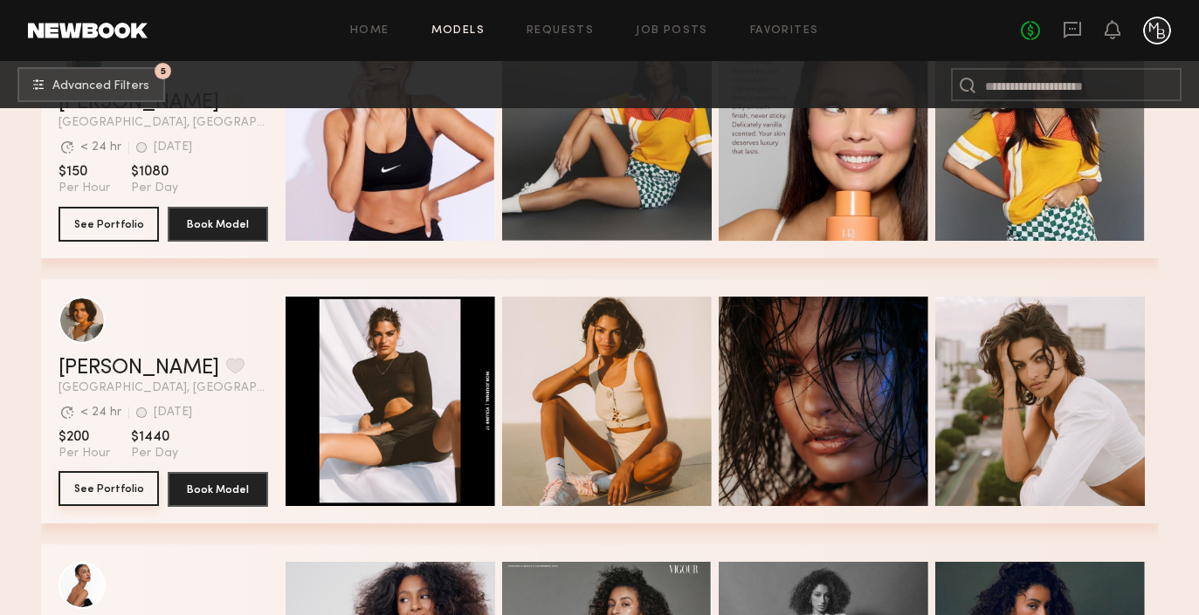
click at [102, 490] on button "See Portfolio" at bounding box center [108, 488] width 100 height 35
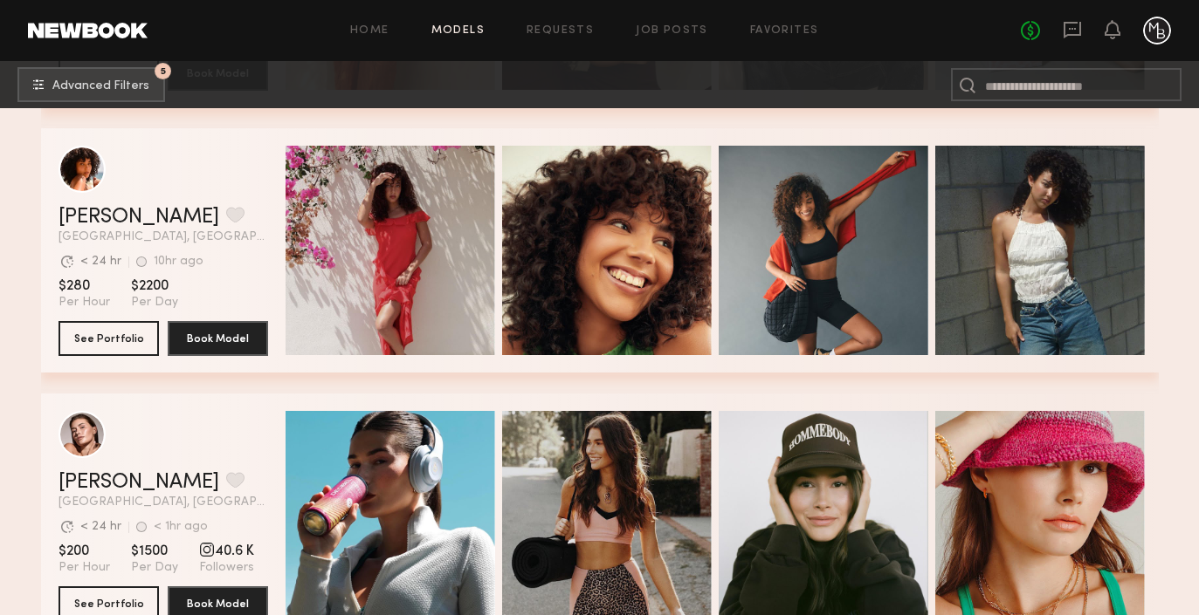
scroll to position [8225, 0]
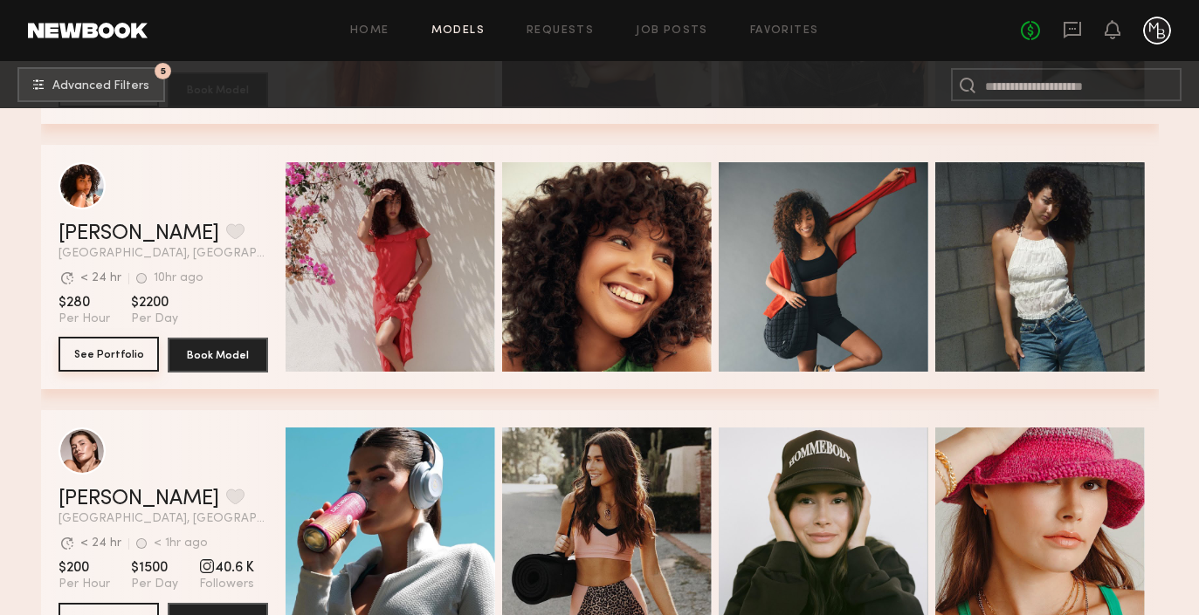
click at [102, 351] on button "See Portfolio" at bounding box center [108, 354] width 100 height 35
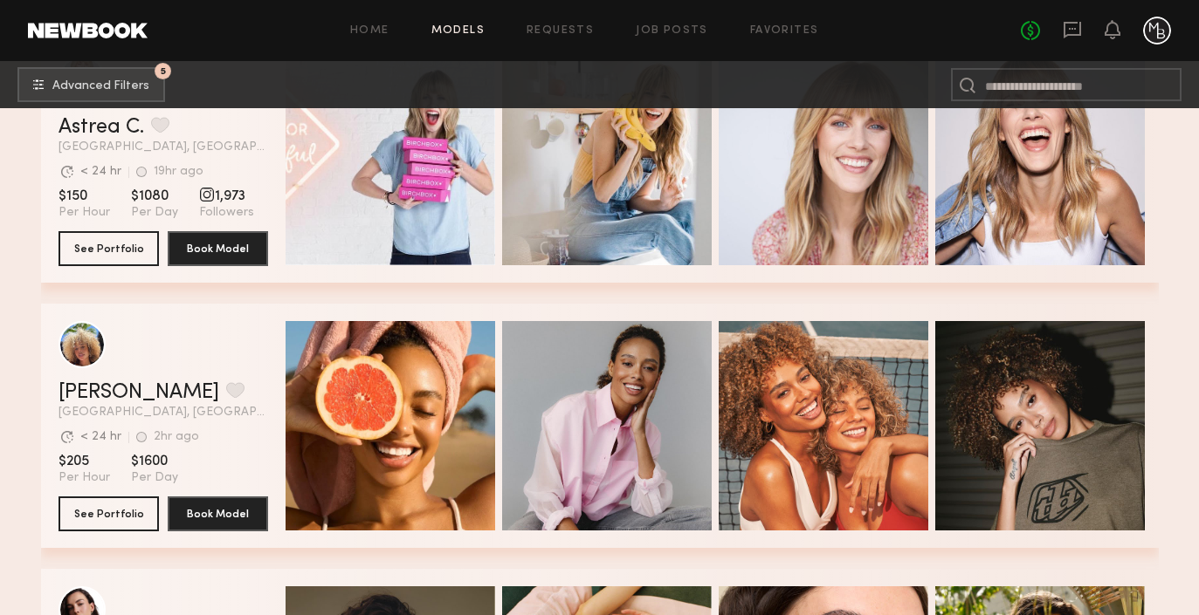
scroll to position [8908, 0]
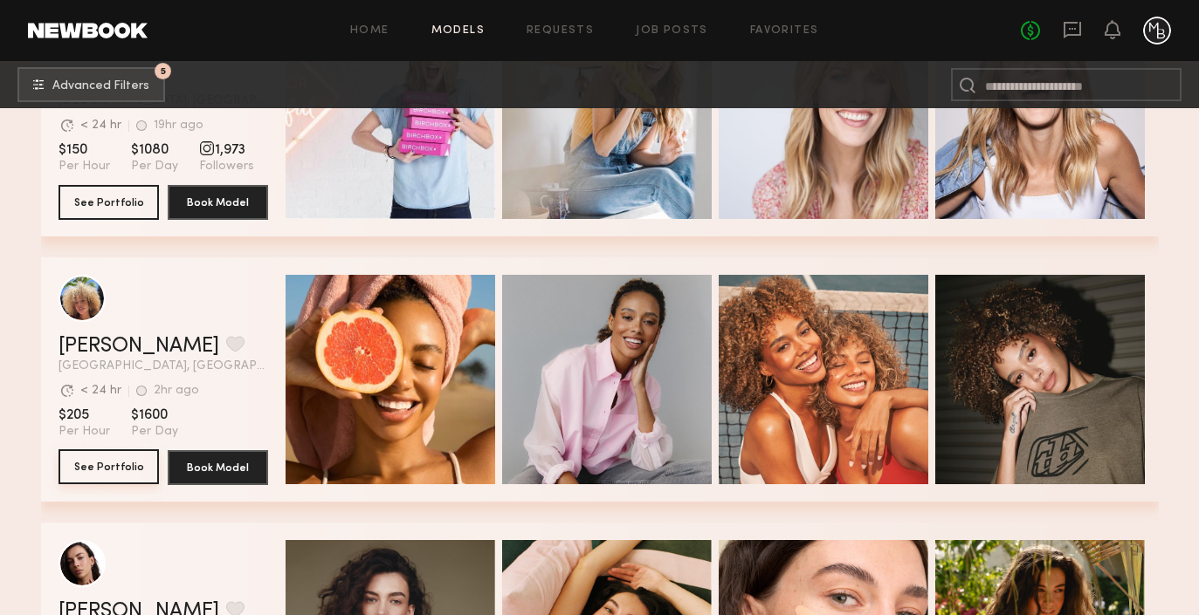
click at [98, 463] on button "See Portfolio" at bounding box center [108, 467] width 100 height 35
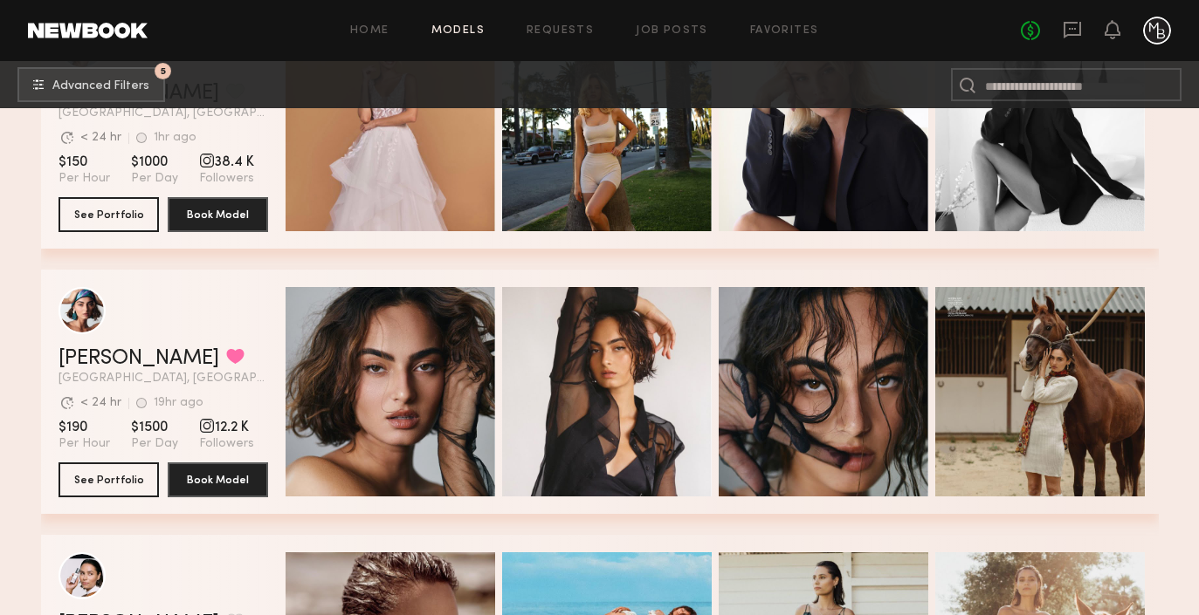
scroll to position [9764, 0]
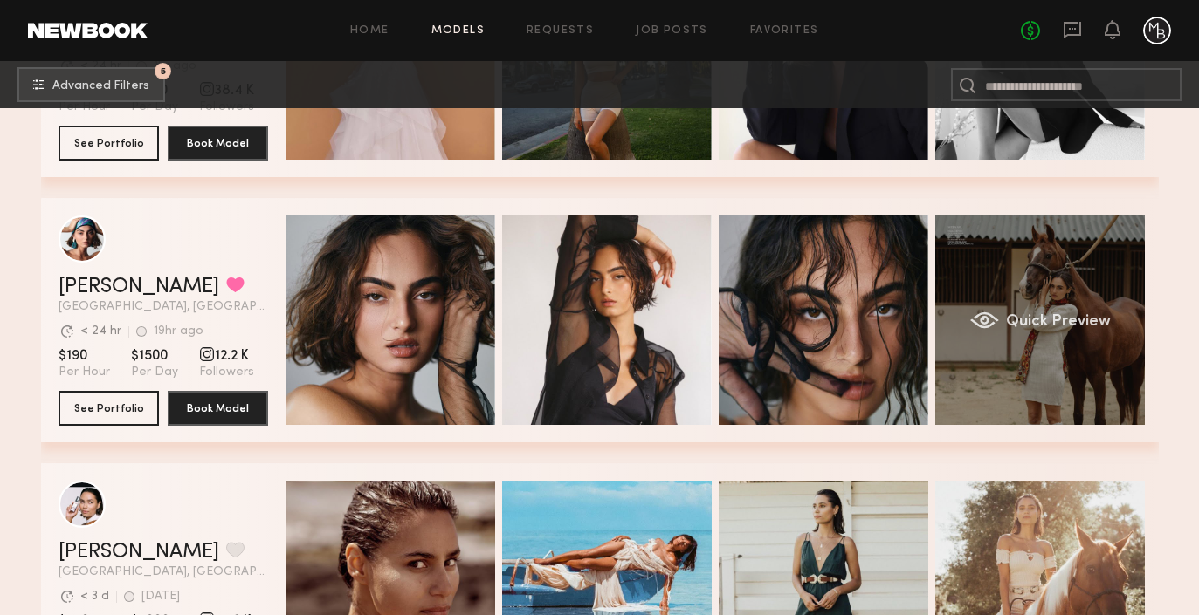
click at [1031, 347] on div "Quick Preview" at bounding box center [1040, 321] width 210 height 210
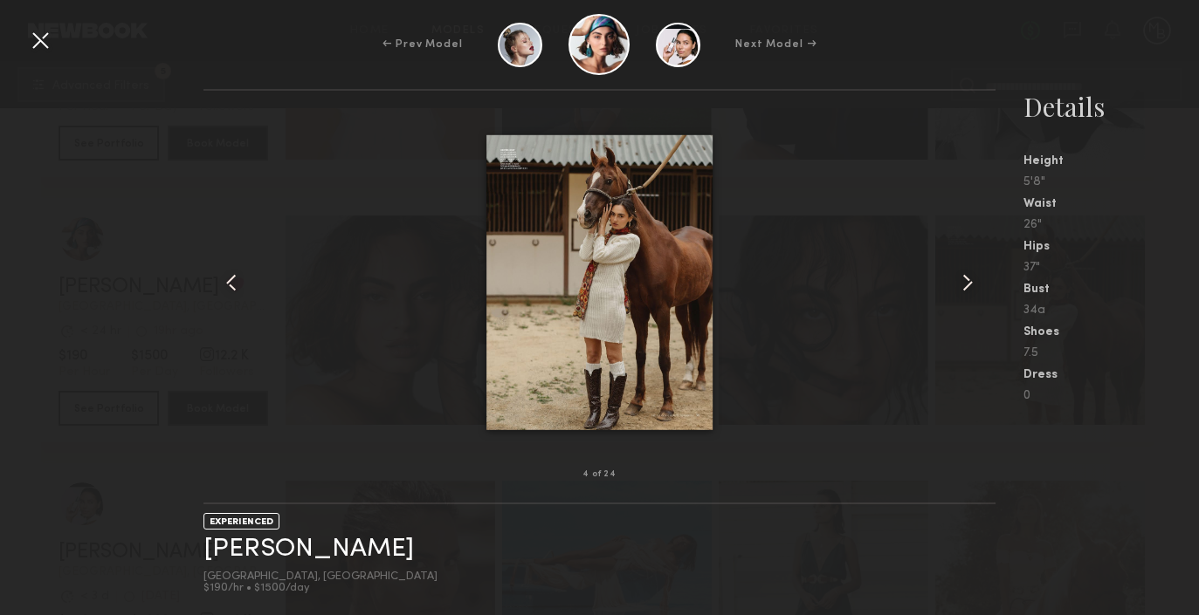
drag, startPoint x: 41, startPoint y: 45, endPoint x: 150, endPoint y: 107, distance: 125.9
click at [41, 45] on div at bounding box center [40, 40] width 28 height 28
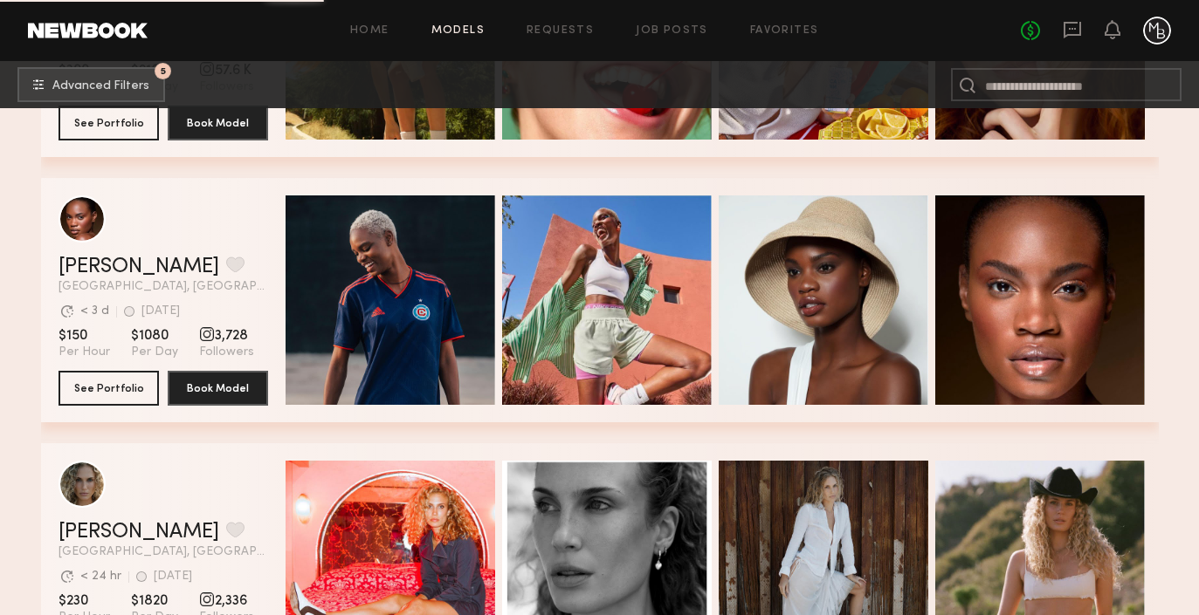
scroll to position [11909, 0]
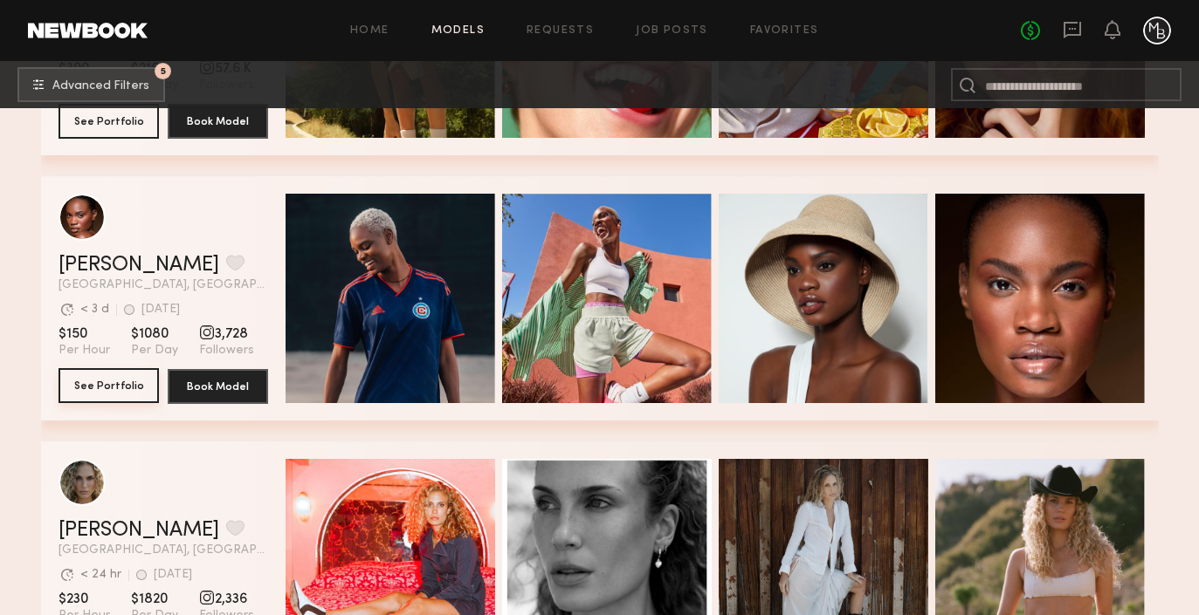
click at [124, 382] on button "See Portfolio" at bounding box center [108, 385] width 100 height 35
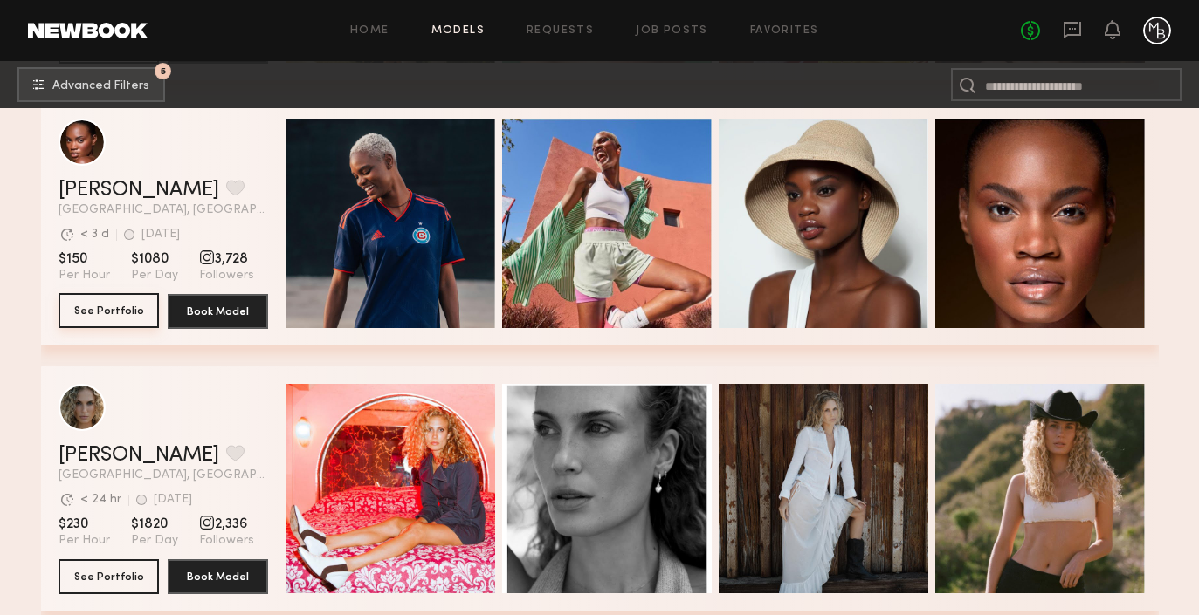
scroll to position [12085, 0]
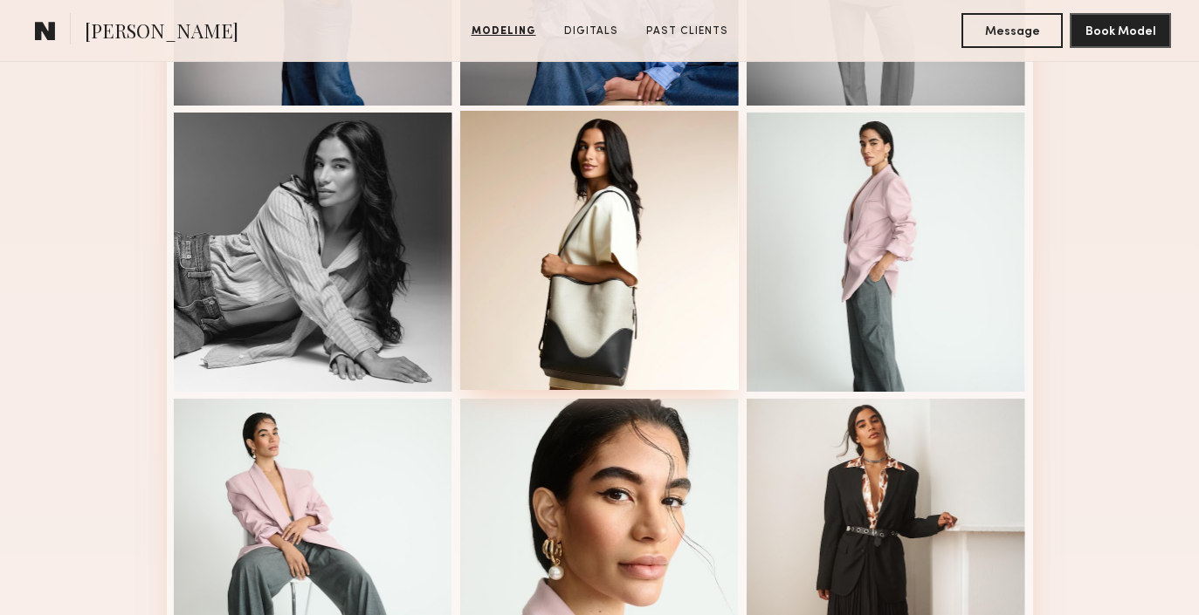
scroll to position [658, 0]
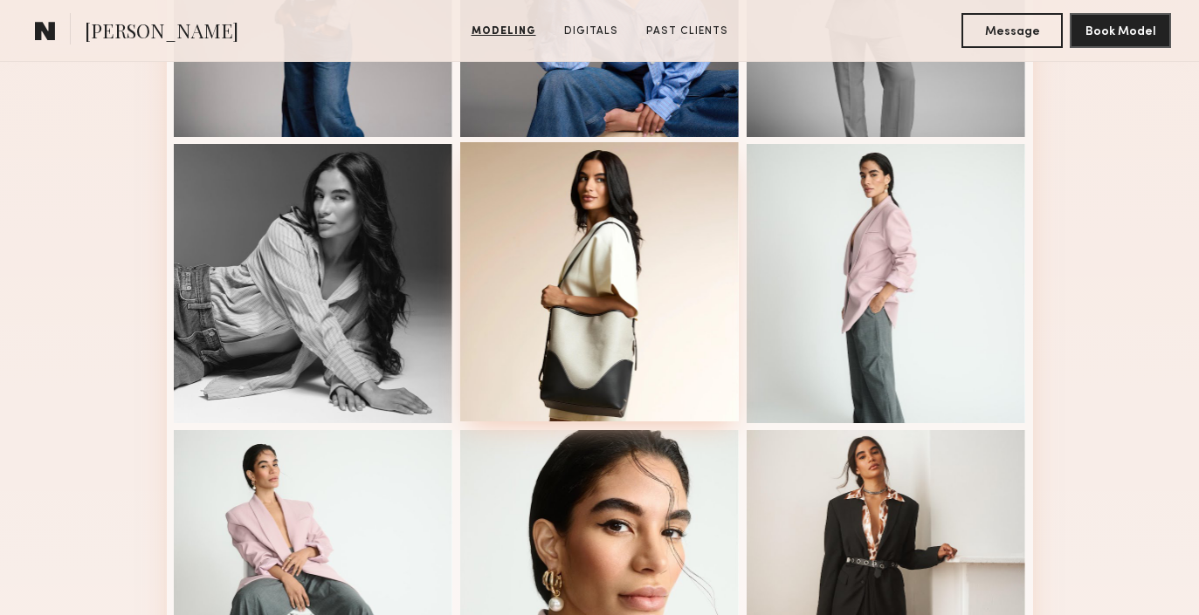
click at [596, 282] on div at bounding box center [599, 281] width 279 height 279
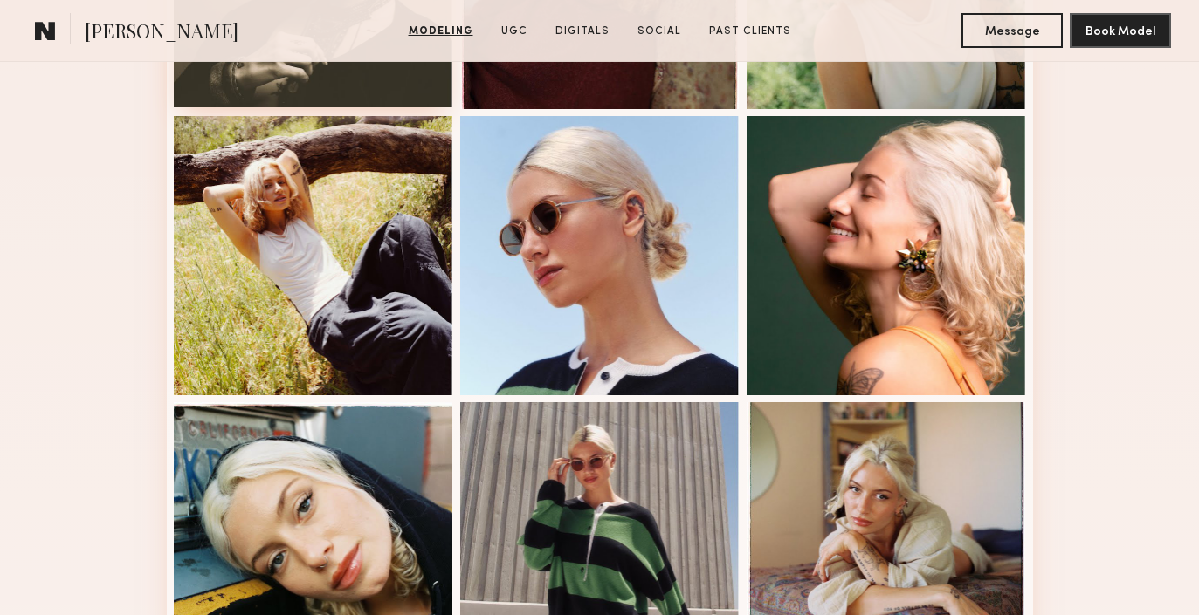
scroll to position [985, 0]
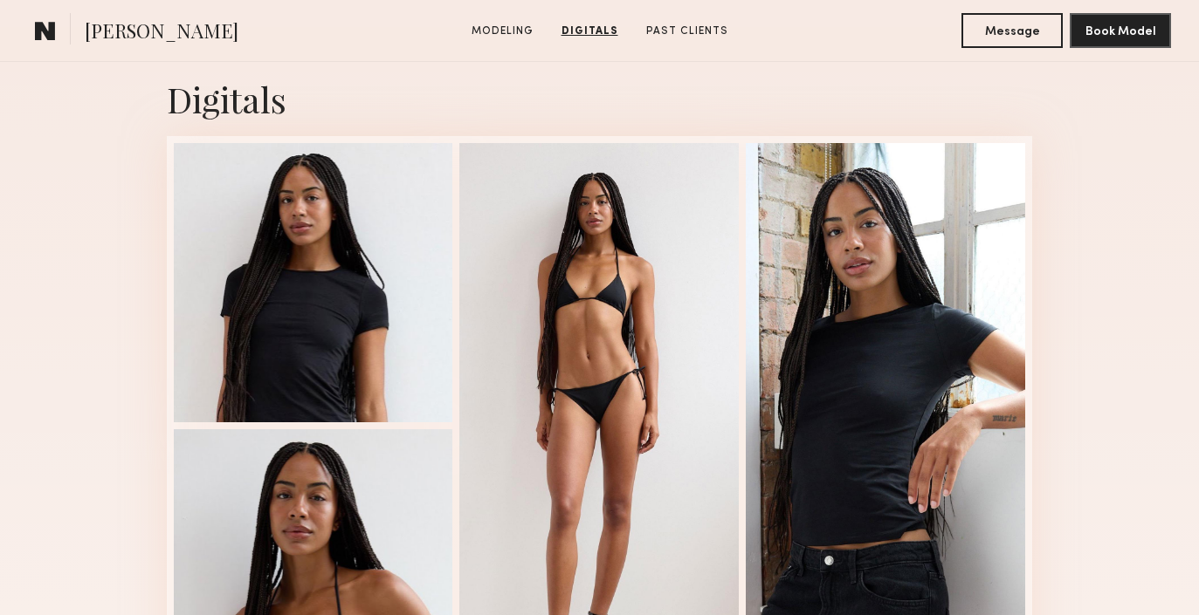
scroll to position [1825, 0]
